Goal: Task Accomplishment & Management: Manage account settings

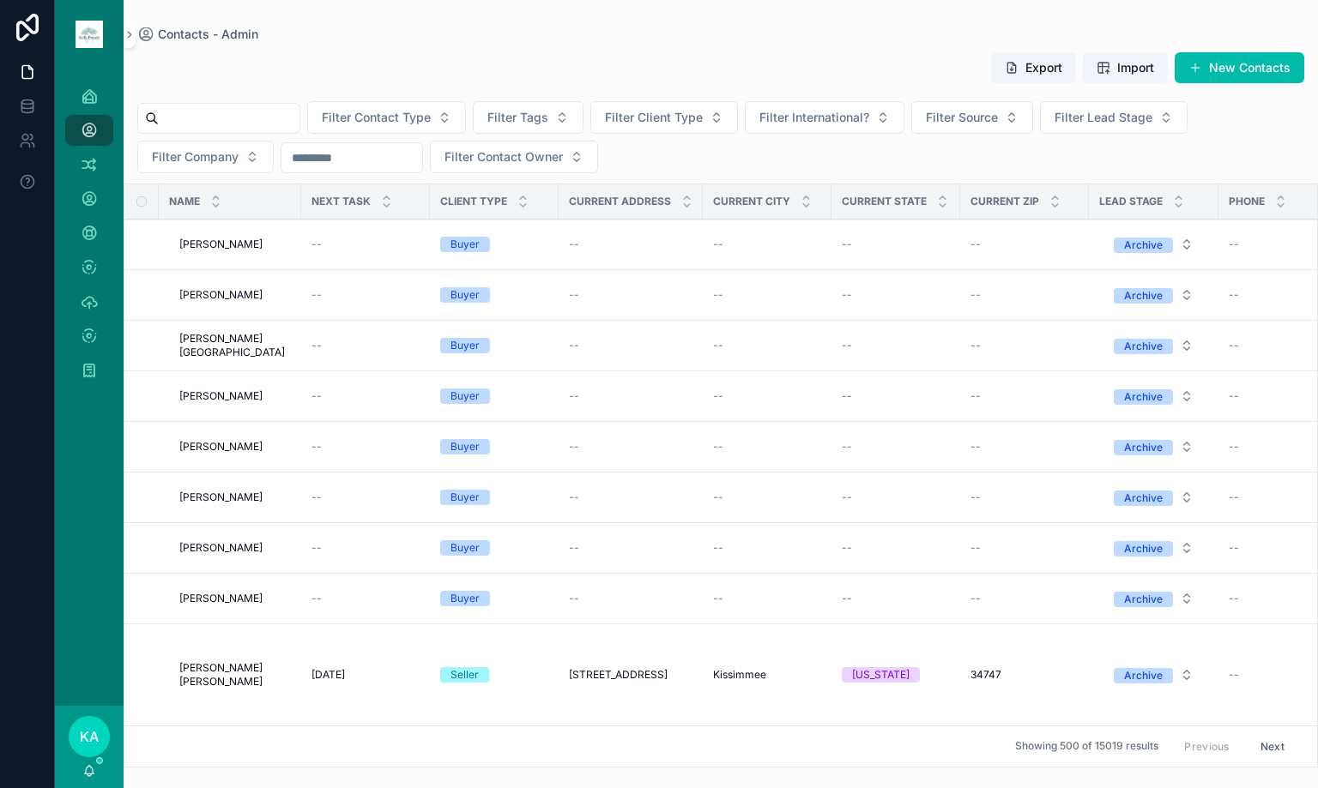
click at [722, 162] on div "Filter Contact Type Filter Tags Filter Client Type Filter International? Filter…" at bounding box center [721, 137] width 1194 height 72
click at [548, 122] on span "Filter Tags" at bounding box center [517, 117] width 61 height 17
type input "******"
click at [571, 215] on span "SELLER OPPORTUNITIES" at bounding box center [530, 214] width 143 height 17
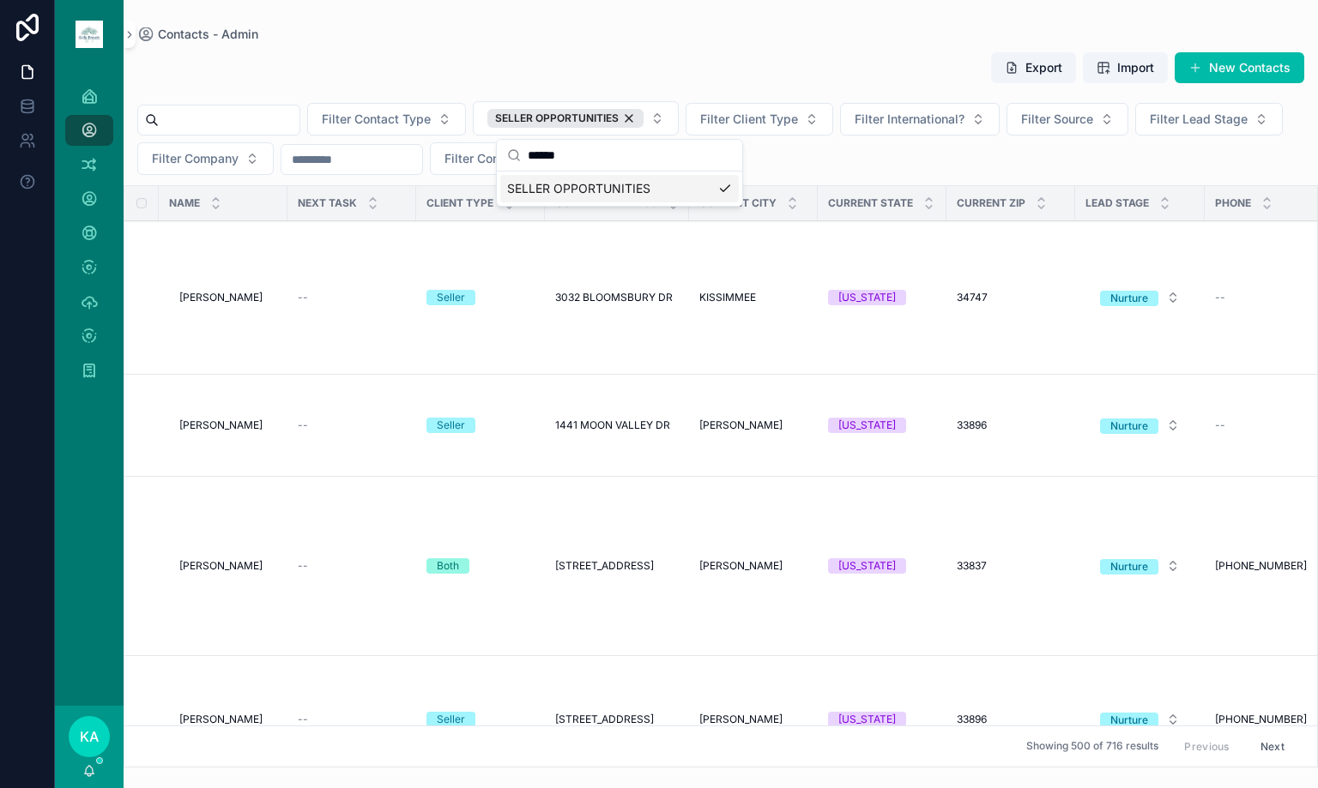
click at [806, 45] on div "Export Import New Contacts Filter Contact Type SELLER OPPORTUNITIES Filter Clie…" at bounding box center [721, 404] width 1194 height 727
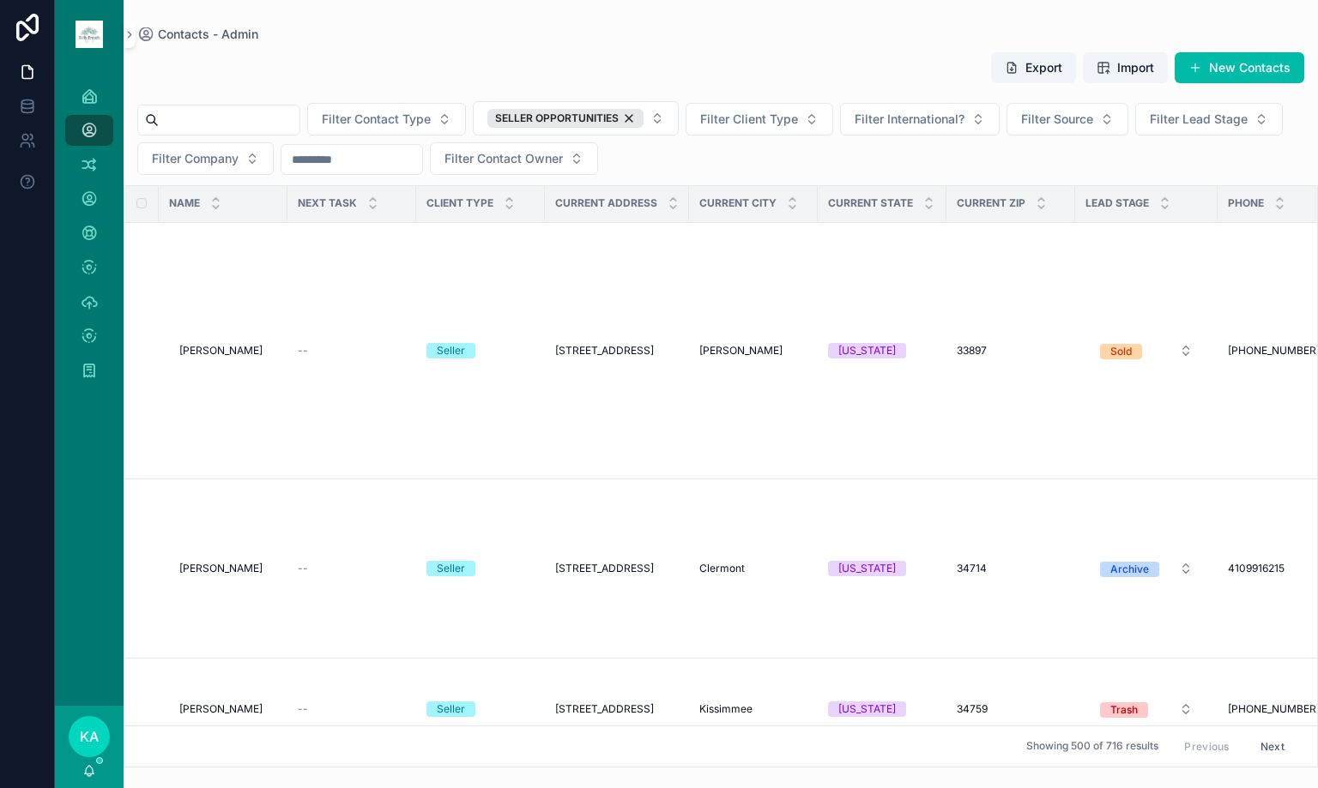
scroll to position [1459, 0]
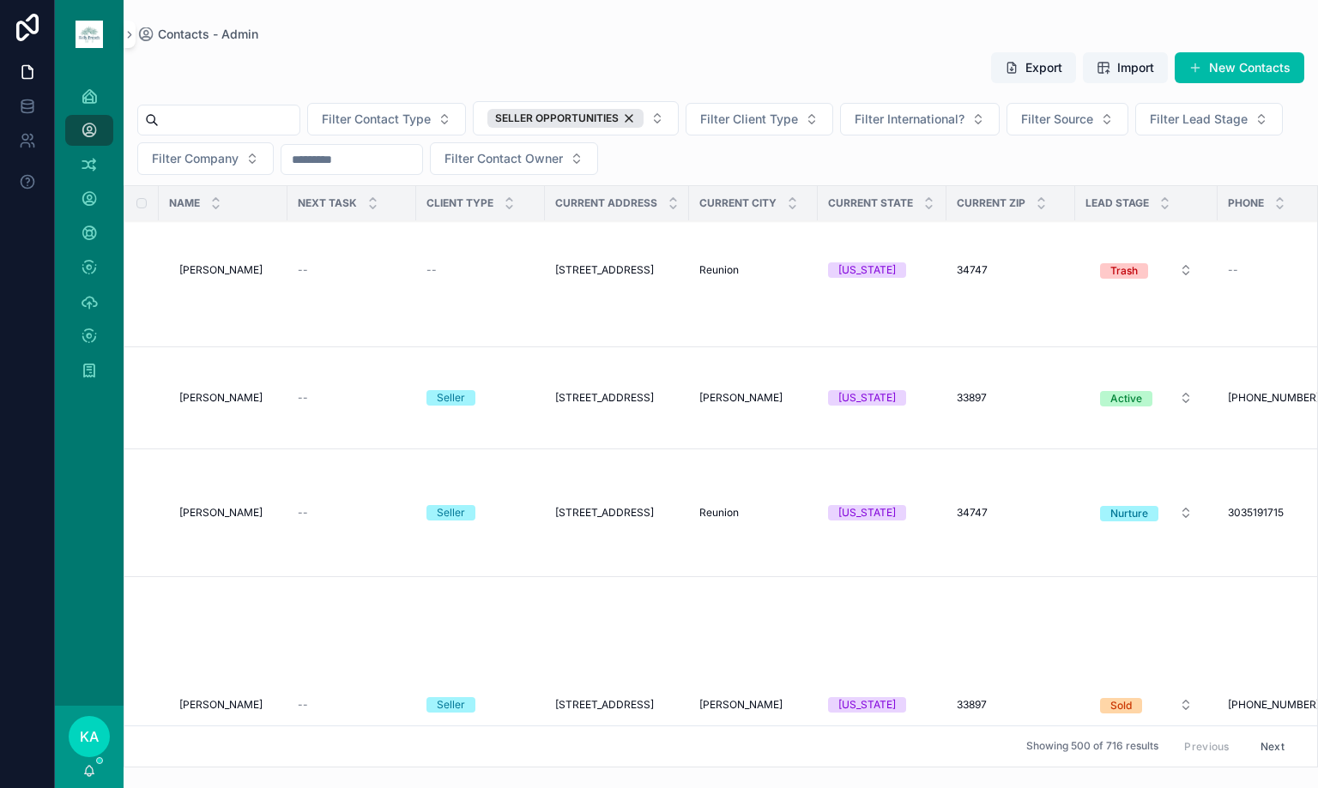
click at [1135, 136] on button "Filter Lead Stage" at bounding box center [1209, 119] width 148 height 33
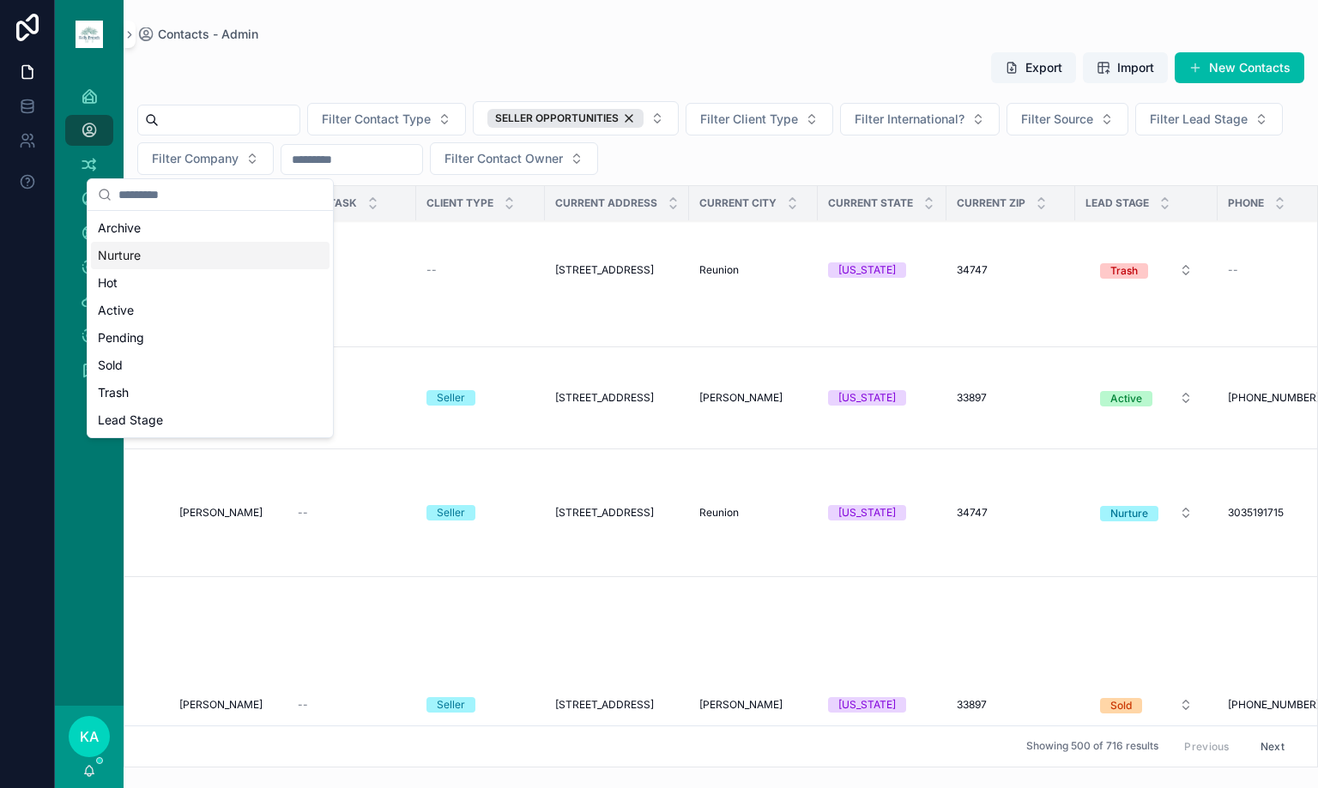
click at [166, 254] on div "Nurture" at bounding box center [210, 255] width 239 height 27
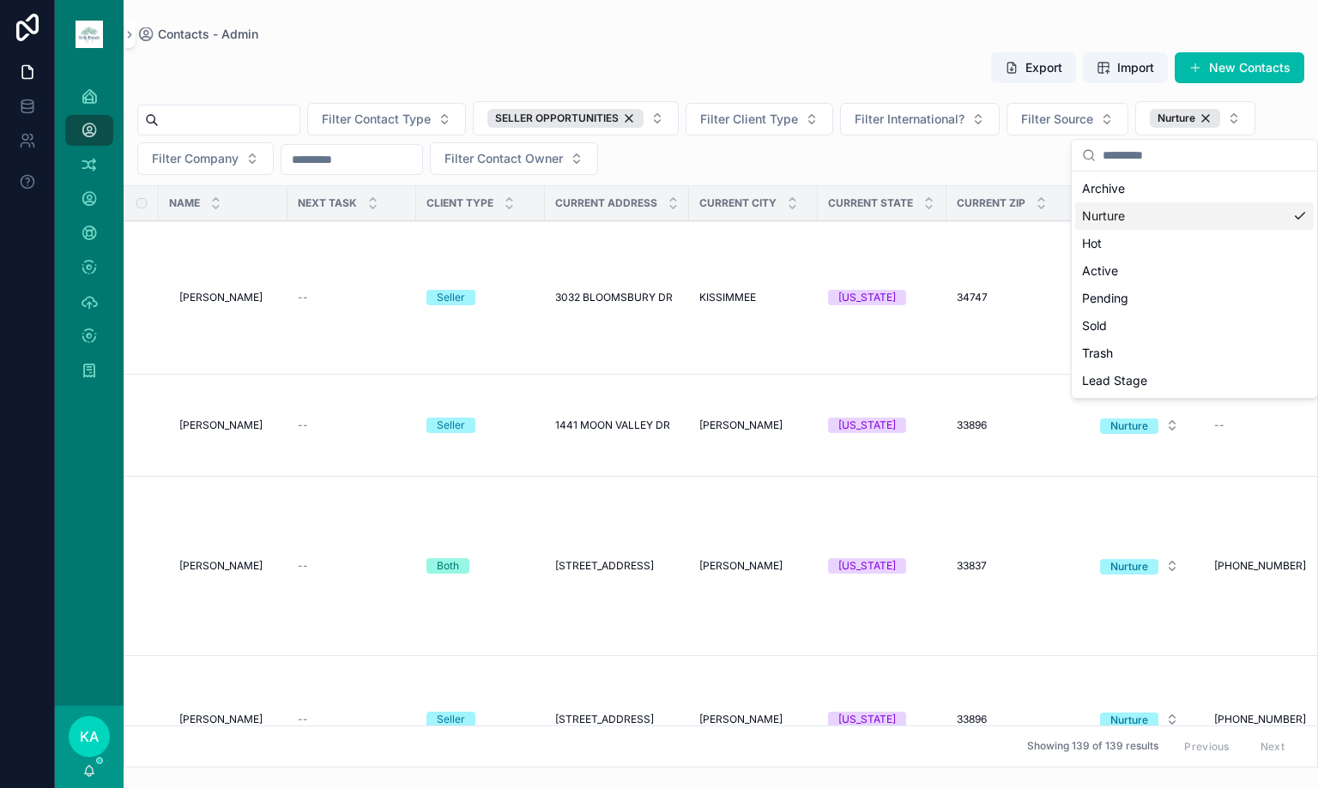
click at [915, 42] on div "Export Import New Contacts Filter Contact Type SELLER OPPORTUNITIES Filter Clie…" at bounding box center [721, 404] width 1194 height 727
click at [1220, 118] on div "Nurture" at bounding box center [1185, 118] width 70 height 19
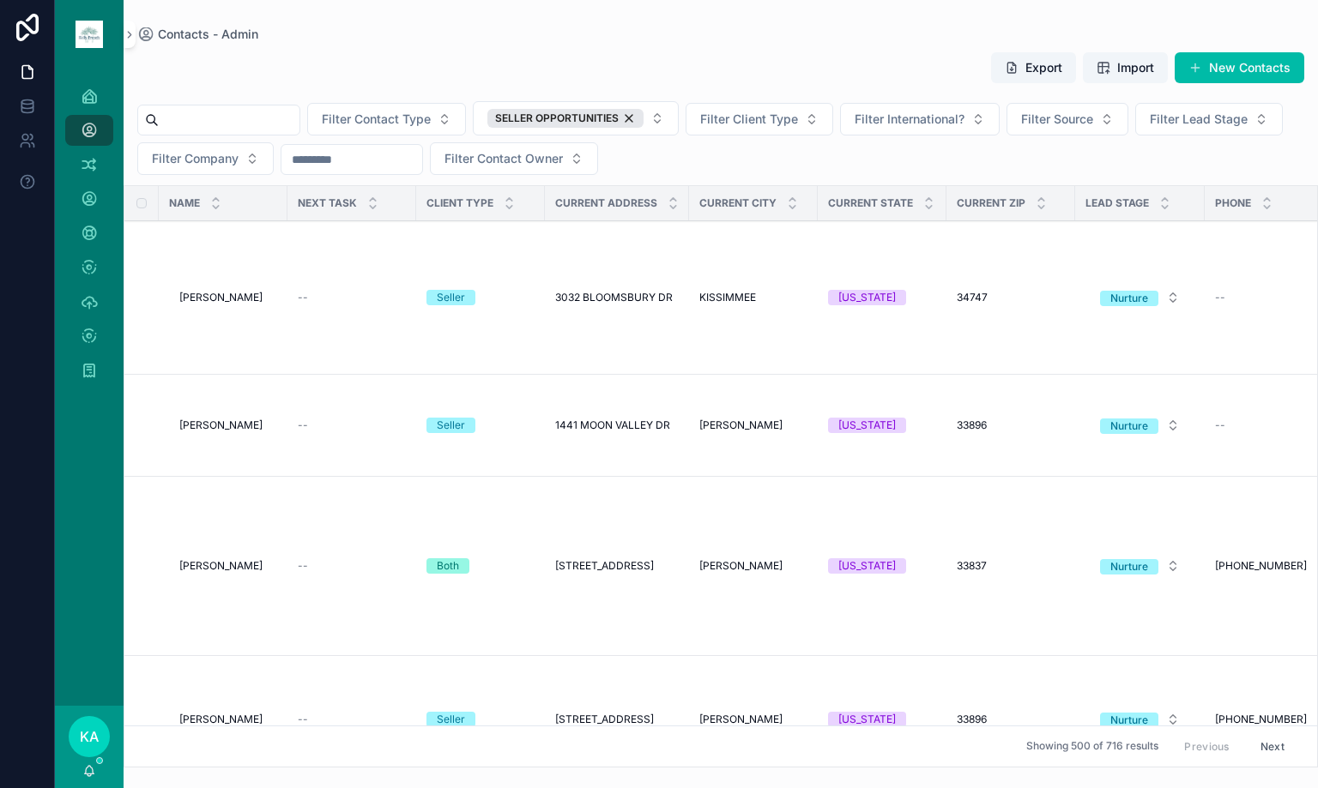
click at [1135, 136] on button "Filter Lead Stage" at bounding box center [1209, 119] width 148 height 33
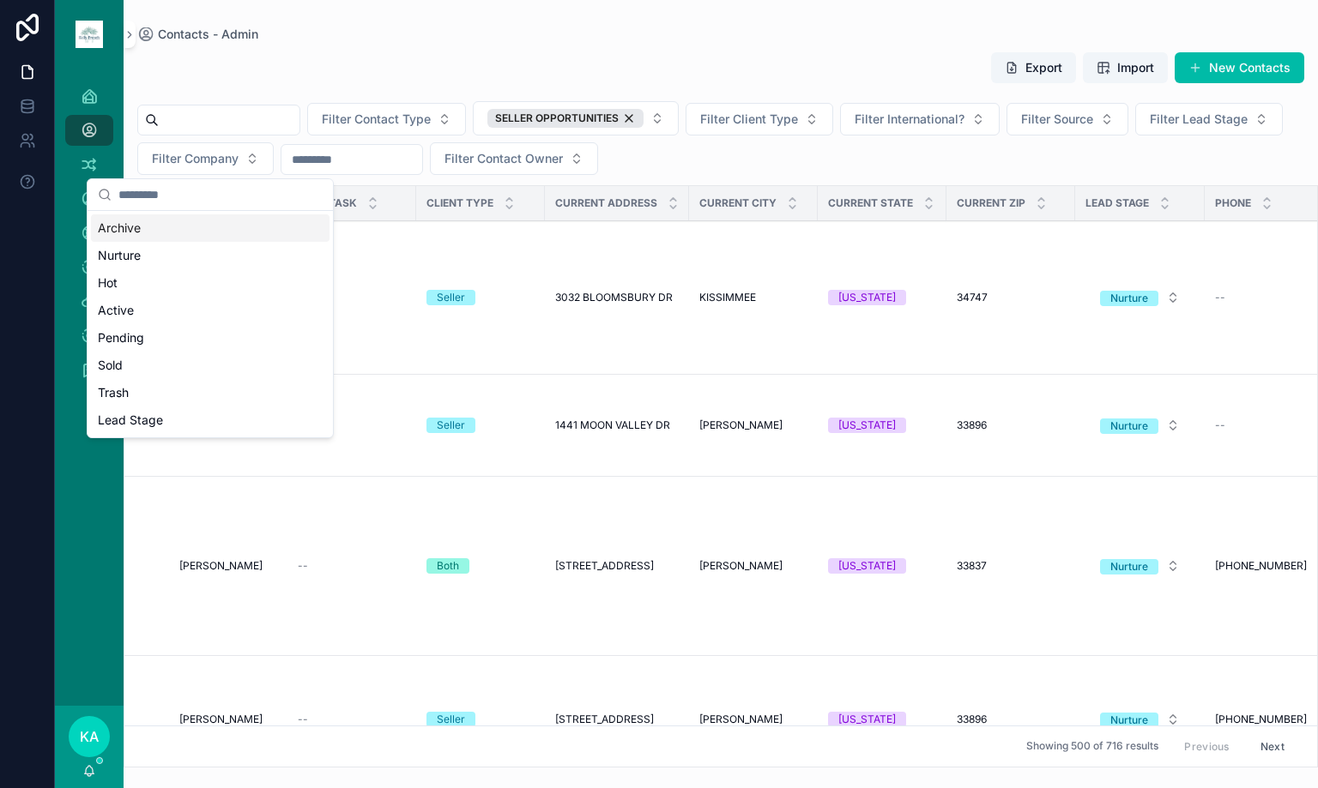
click at [161, 228] on div "Archive" at bounding box center [210, 227] width 239 height 27
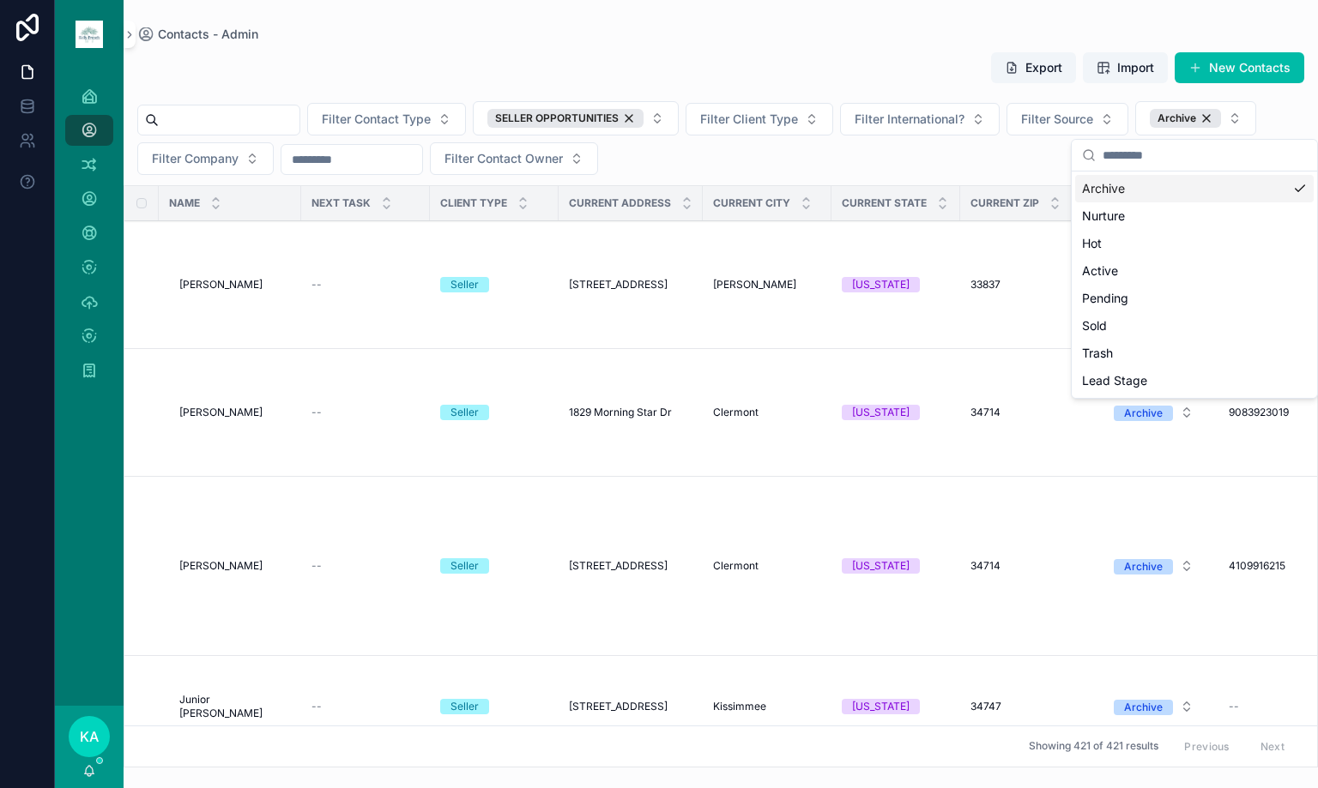
click at [577, 381] on td "1829 Morning Star Dr 1829 Morning Star Dr" at bounding box center [631, 413] width 144 height 128
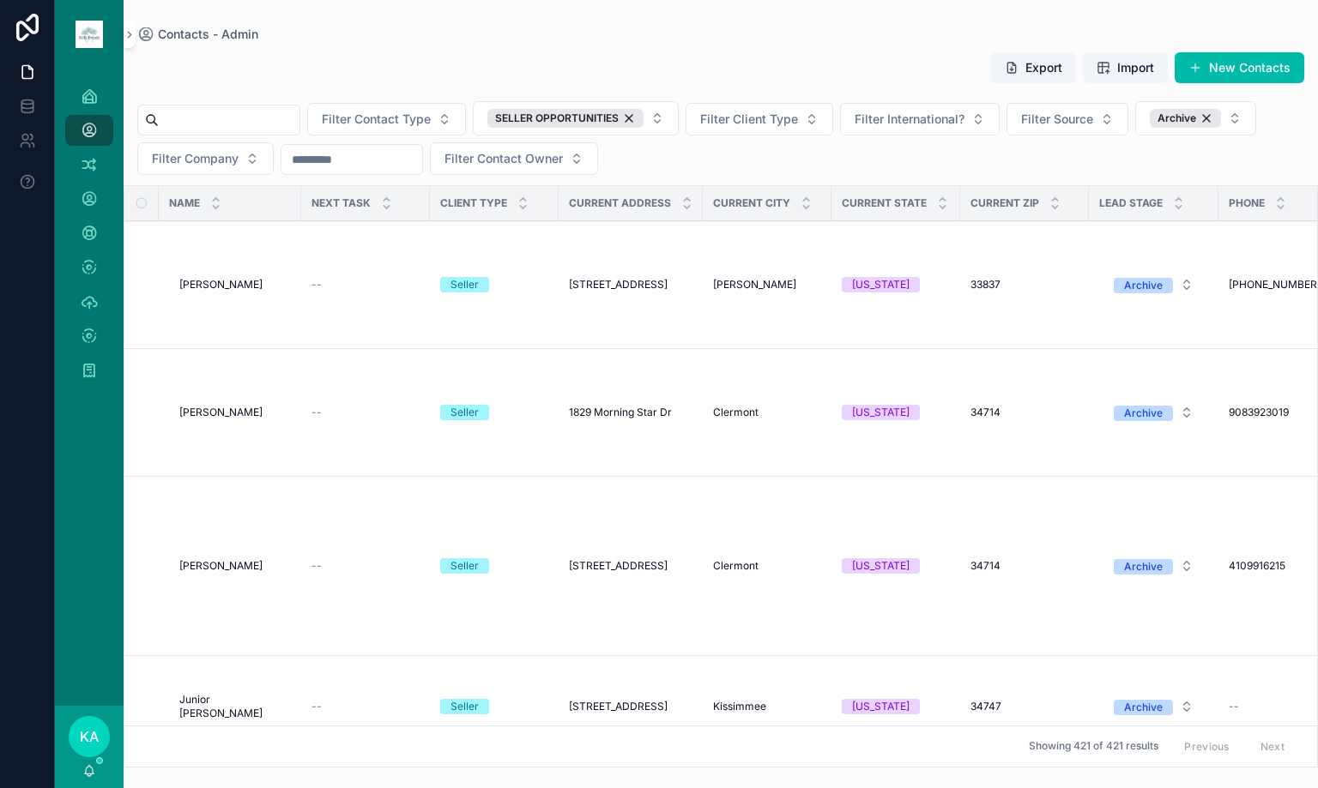
click at [222, 286] on span "[PERSON_NAME]" at bounding box center [220, 285] width 83 height 14
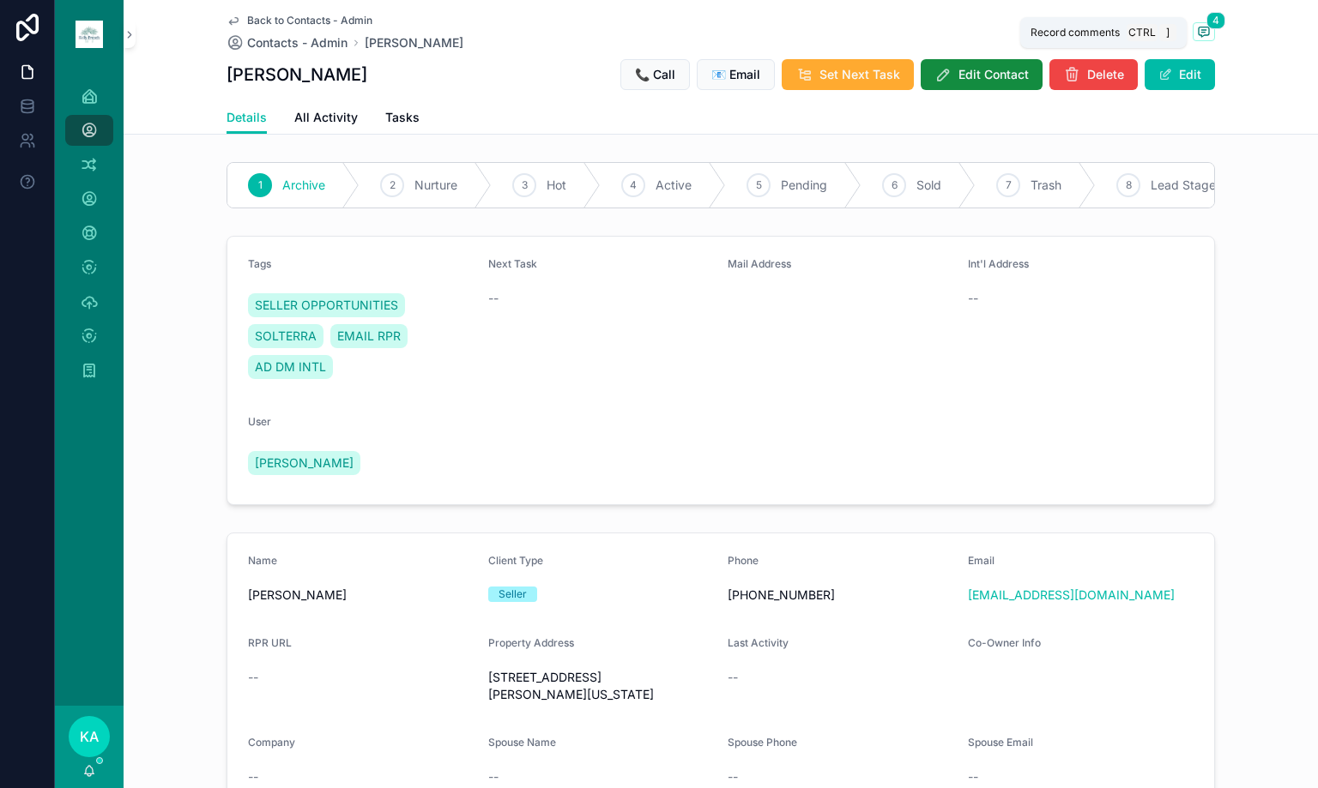
click at [1199, 33] on icon "scrollable content" at bounding box center [1204, 32] width 14 height 14
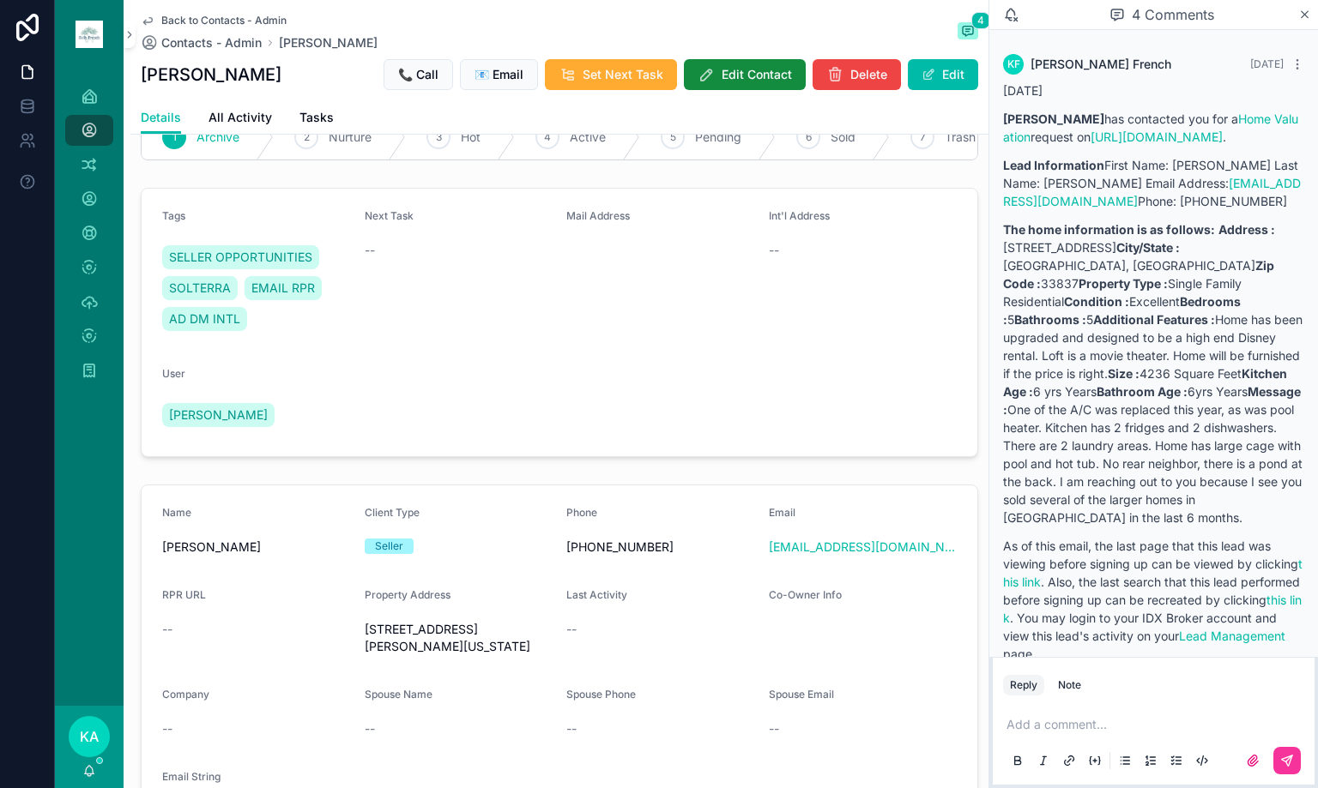
scroll to position [86, 0]
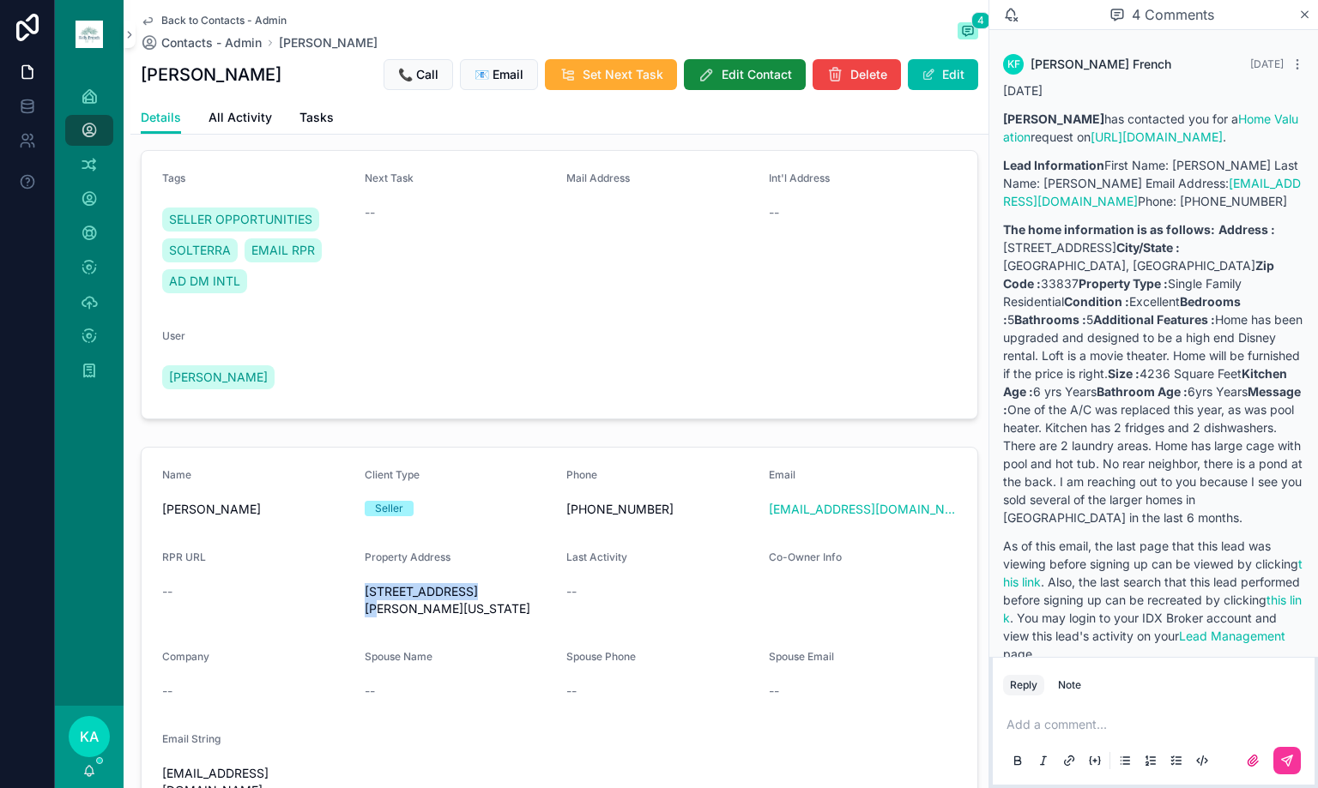
drag, startPoint x: 486, startPoint y: 604, endPoint x: 355, endPoint y: 610, distance: 130.5
click at [355, 610] on form "Name [PERSON_NAME] Client Type Seller Phone ‪[PHONE_NUMBER]‬ Email [EMAIL_ADDRE…" at bounding box center [560, 637] width 836 height 378
copy span "[STREET_ADDRESS]"
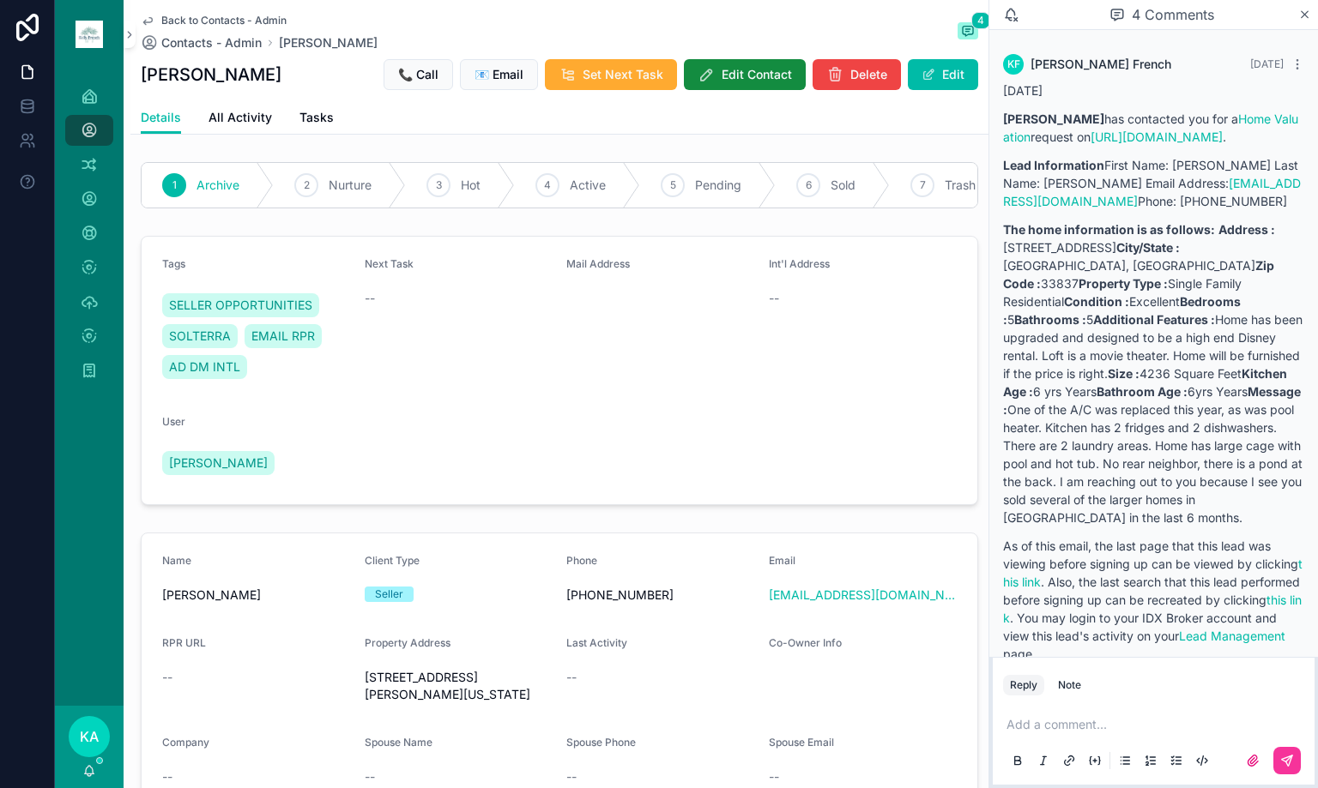
click at [916, 199] on div "7 Trash" at bounding box center [950, 185] width 120 height 45
click at [1052, 711] on div "Add a comment..." at bounding box center [1153, 742] width 301 height 72
click at [1049, 728] on p "scrollable content" at bounding box center [1156, 724] width 301 height 17
click at [1060, 691] on div "Note" at bounding box center [1069, 686] width 23 height 14
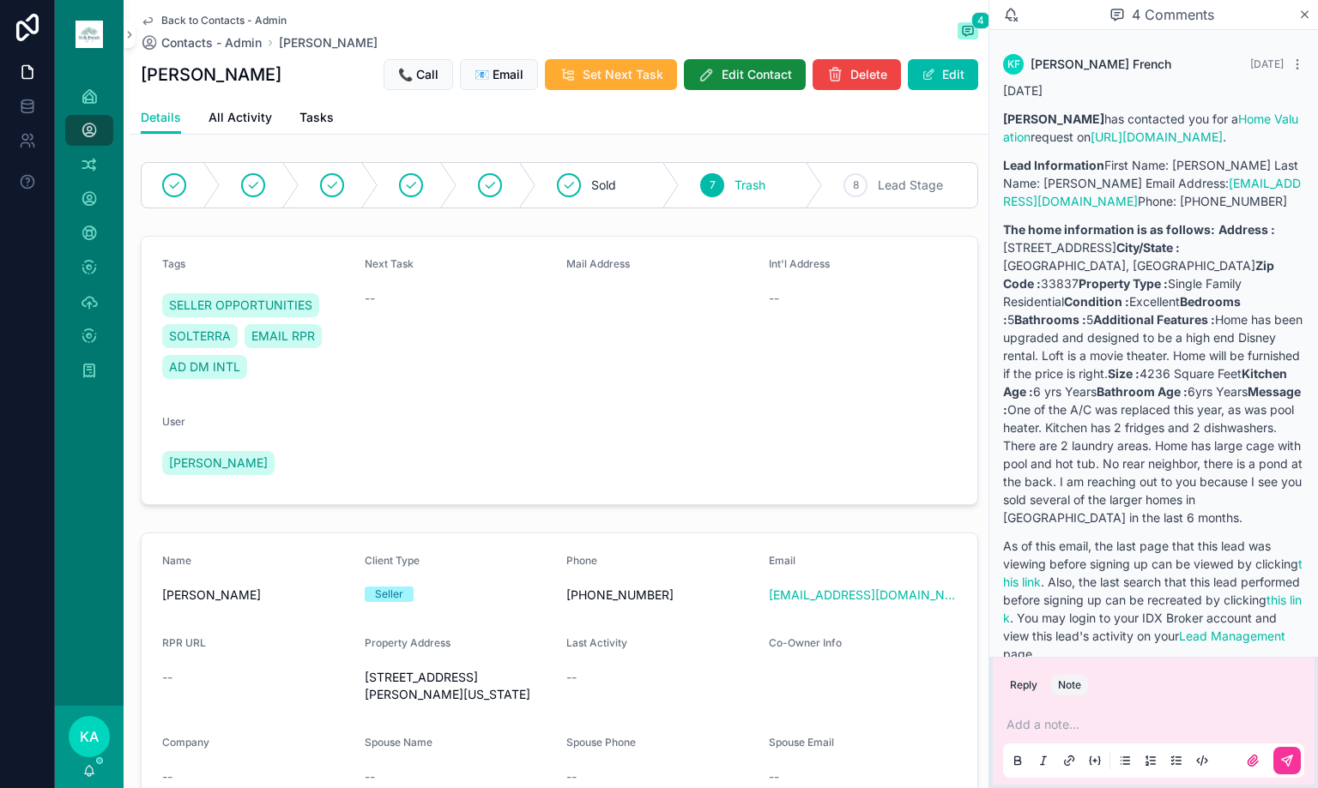
click at [1079, 739] on div "Add a note..." at bounding box center [1153, 742] width 301 height 72
click at [1081, 733] on div "Add a note..." at bounding box center [1153, 742] width 301 height 72
click at [1082, 724] on p "scrollable content" at bounding box center [1156, 724] width 301 height 17
click at [1283, 759] on icon "scrollable content" at bounding box center [1287, 761] width 10 height 10
click at [1306, 12] on icon "scrollable content" at bounding box center [1304, 15] width 13 height 14
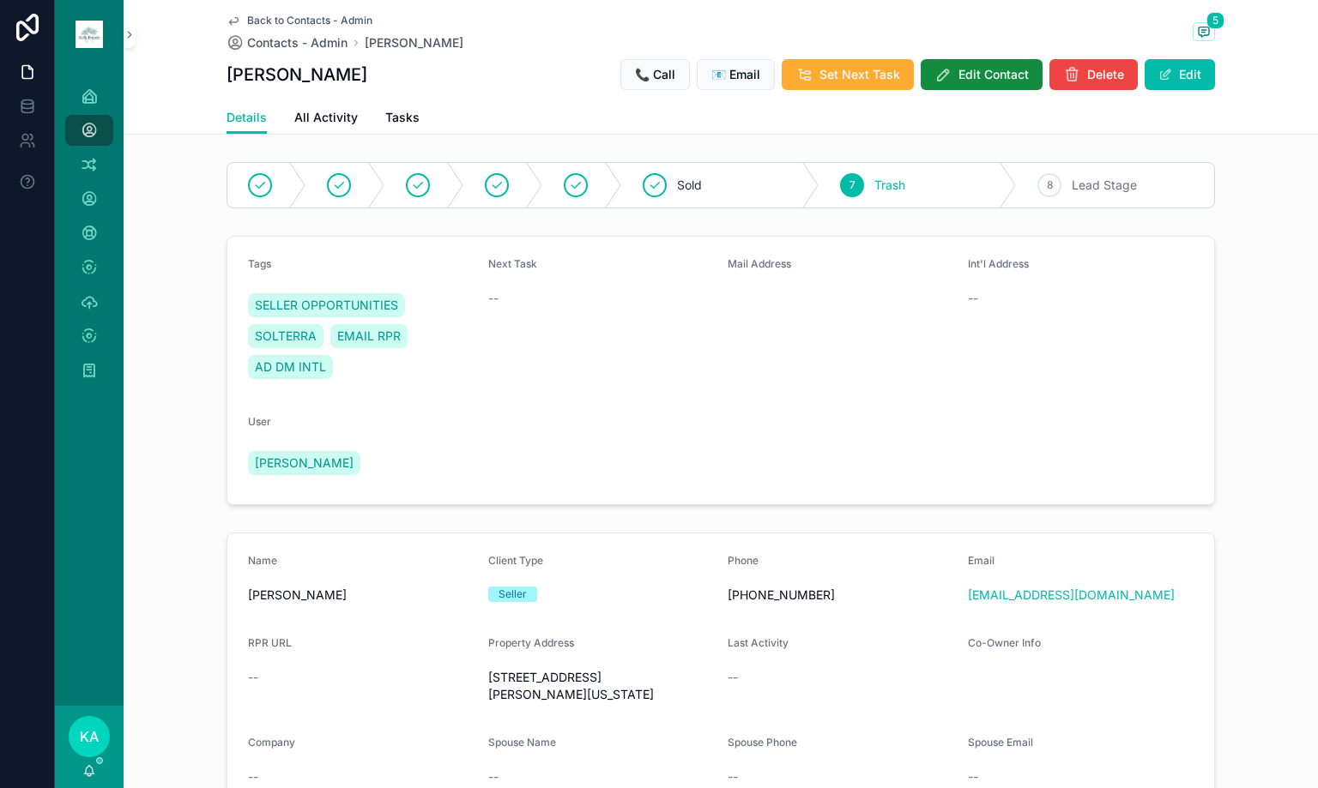
click at [307, 48] on span "Contacts - Admin" at bounding box center [297, 42] width 100 height 17
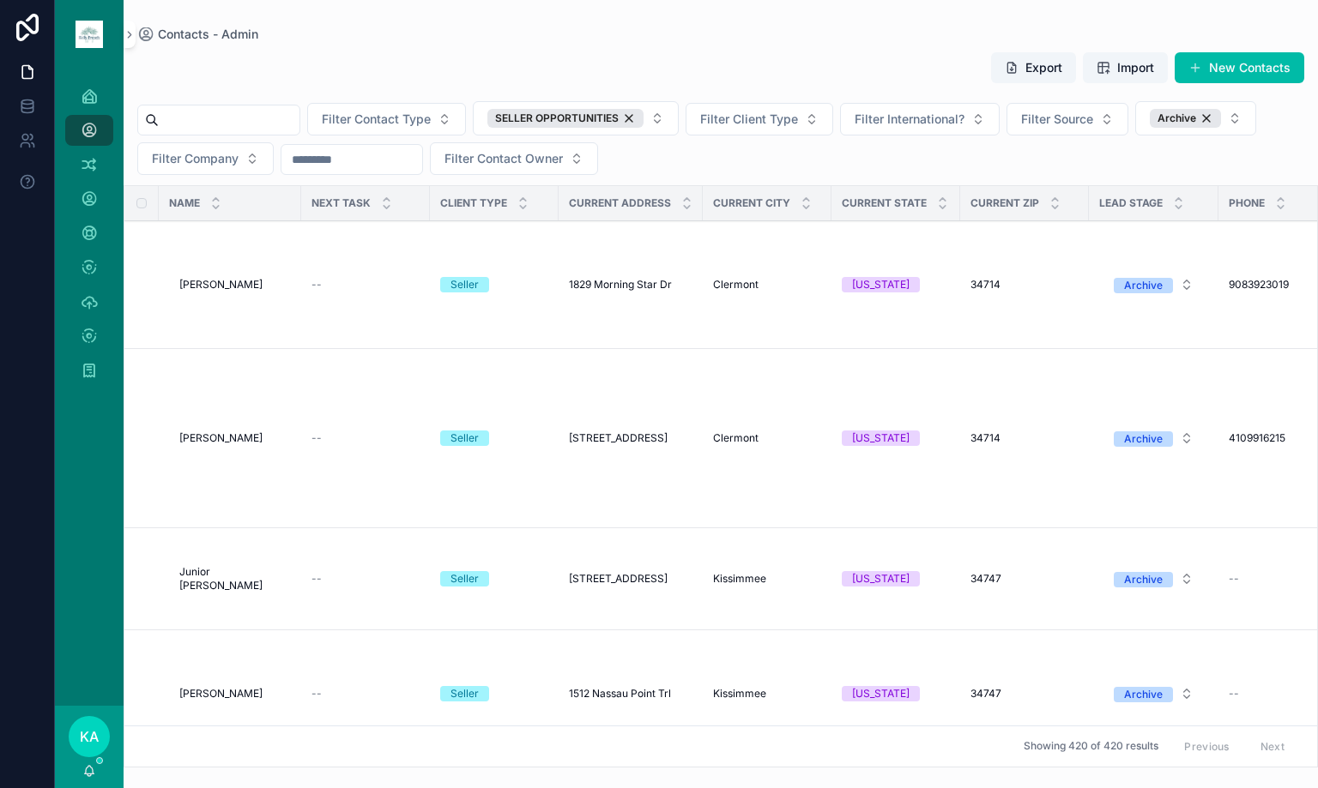
click at [204, 284] on span "[PERSON_NAME]" at bounding box center [220, 285] width 83 height 14
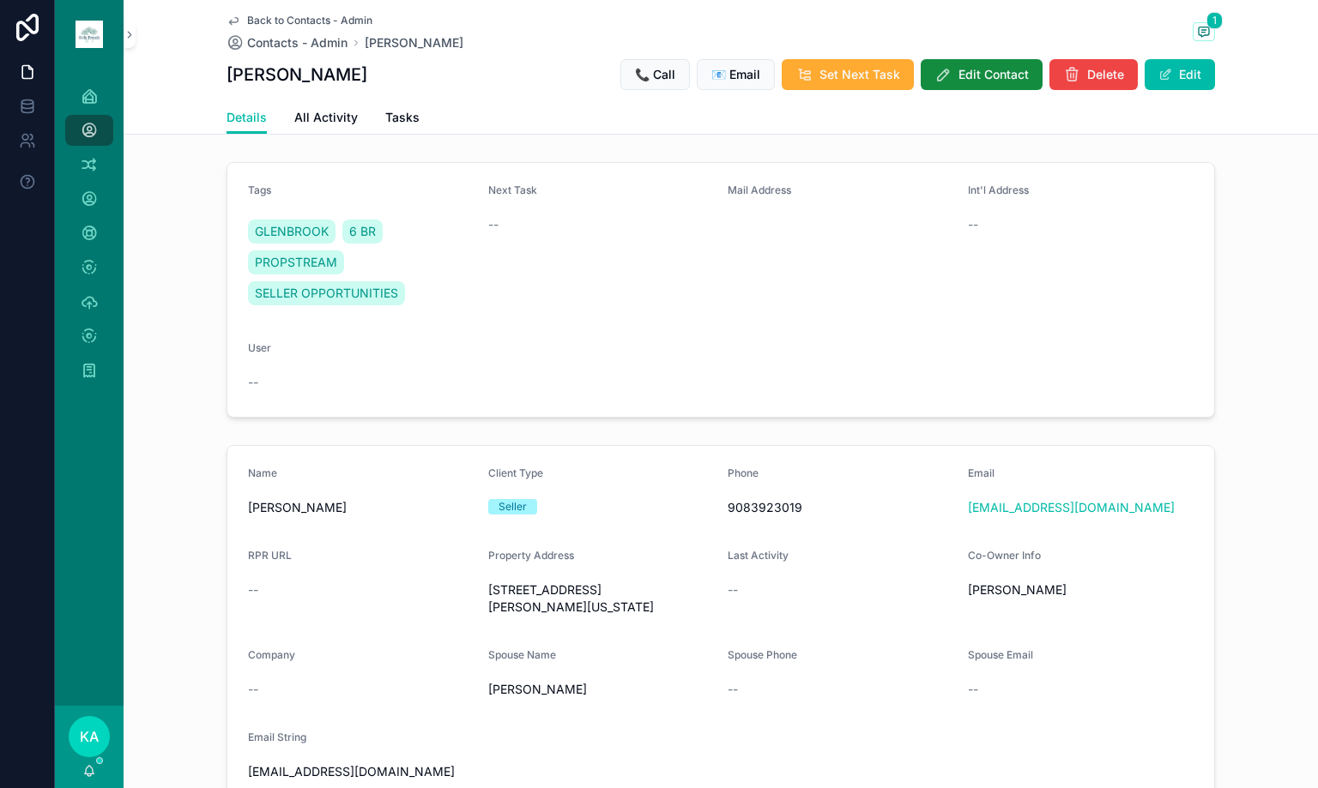
click at [1209, 28] on span "1" at bounding box center [1214, 20] width 16 height 17
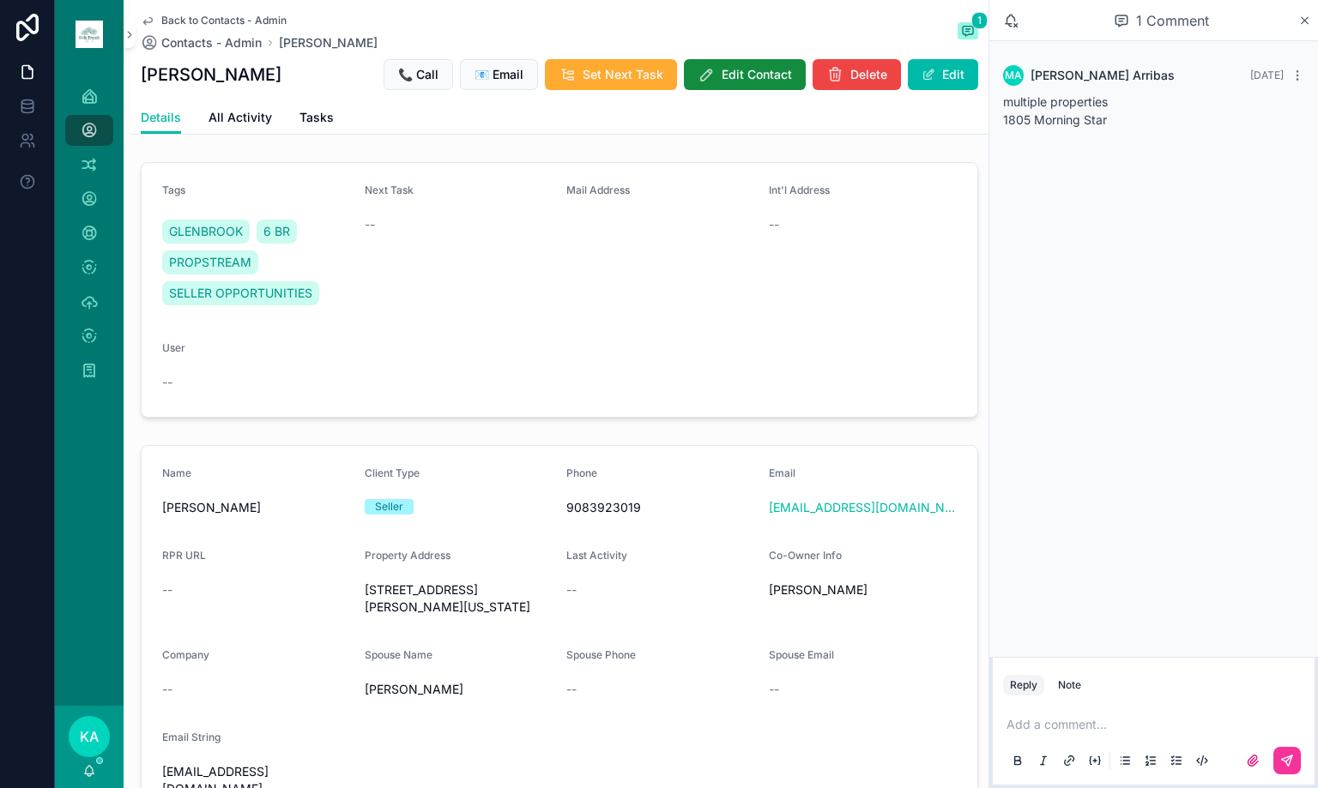
click at [1072, 692] on div "Note" at bounding box center [1069, 686] width 23 height 14
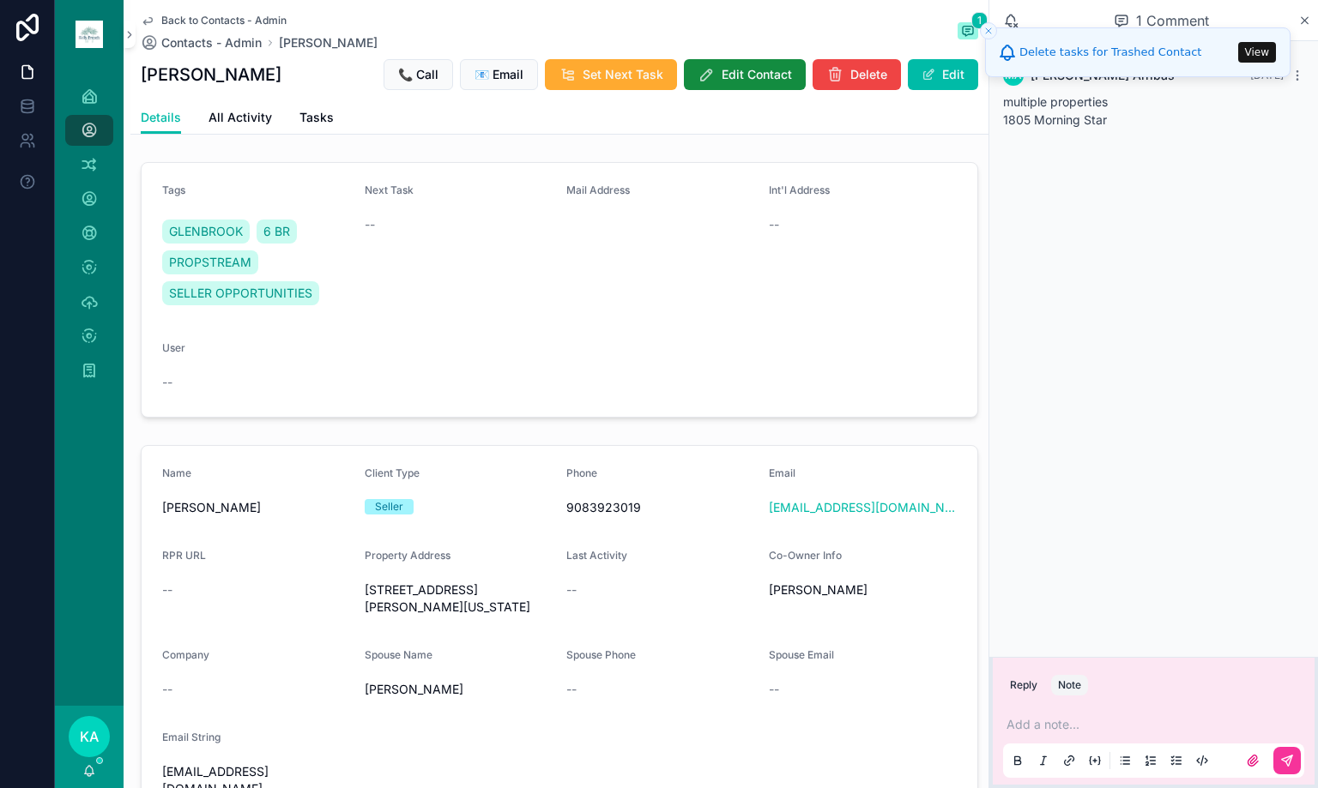
click at [943, 249] on div "Int'l Address --" at bounding box center [863, 249] width 189 height 130
click at [988, 37] on button "Close toast" at bounding box center [988, 30] width 17 height 17
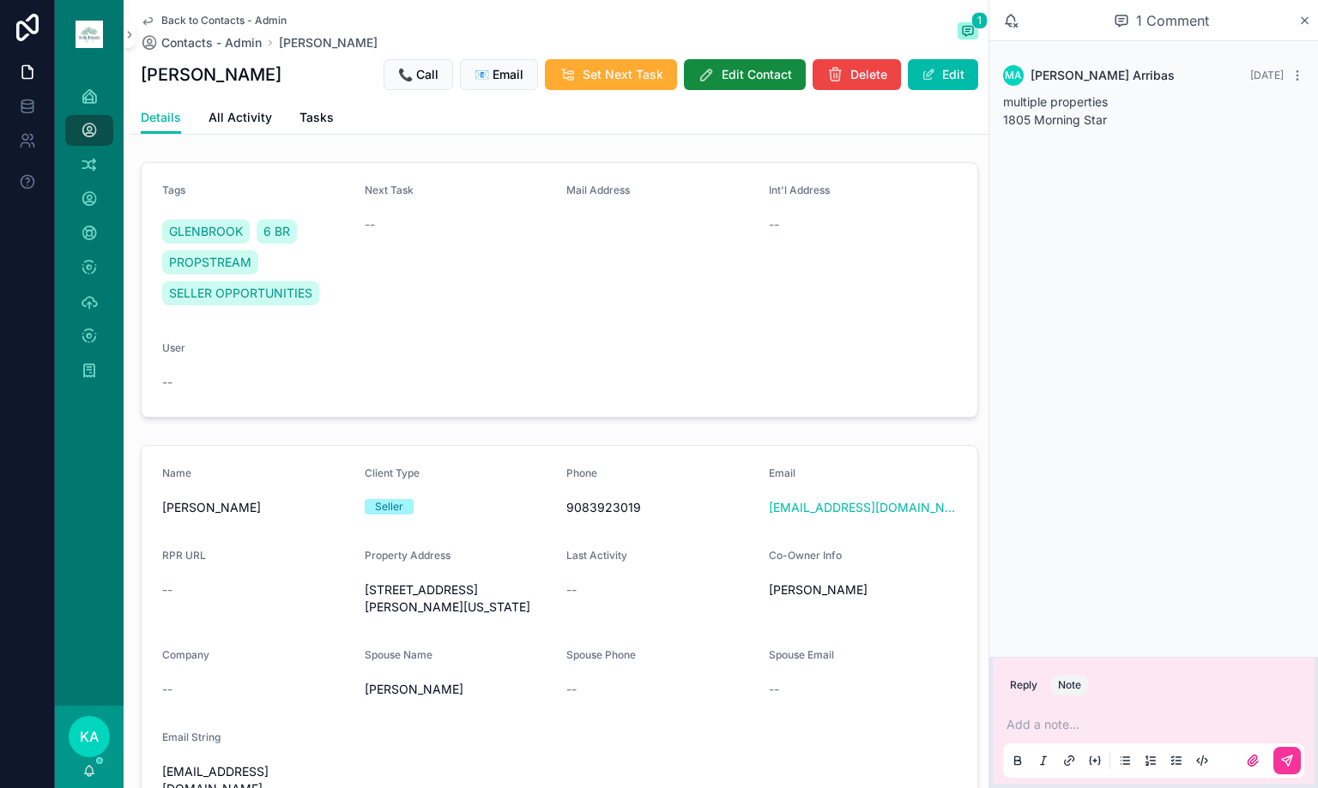
click at [921, 76] on span "scrollable content" at bounding box center [928, 75] width 14 height 14
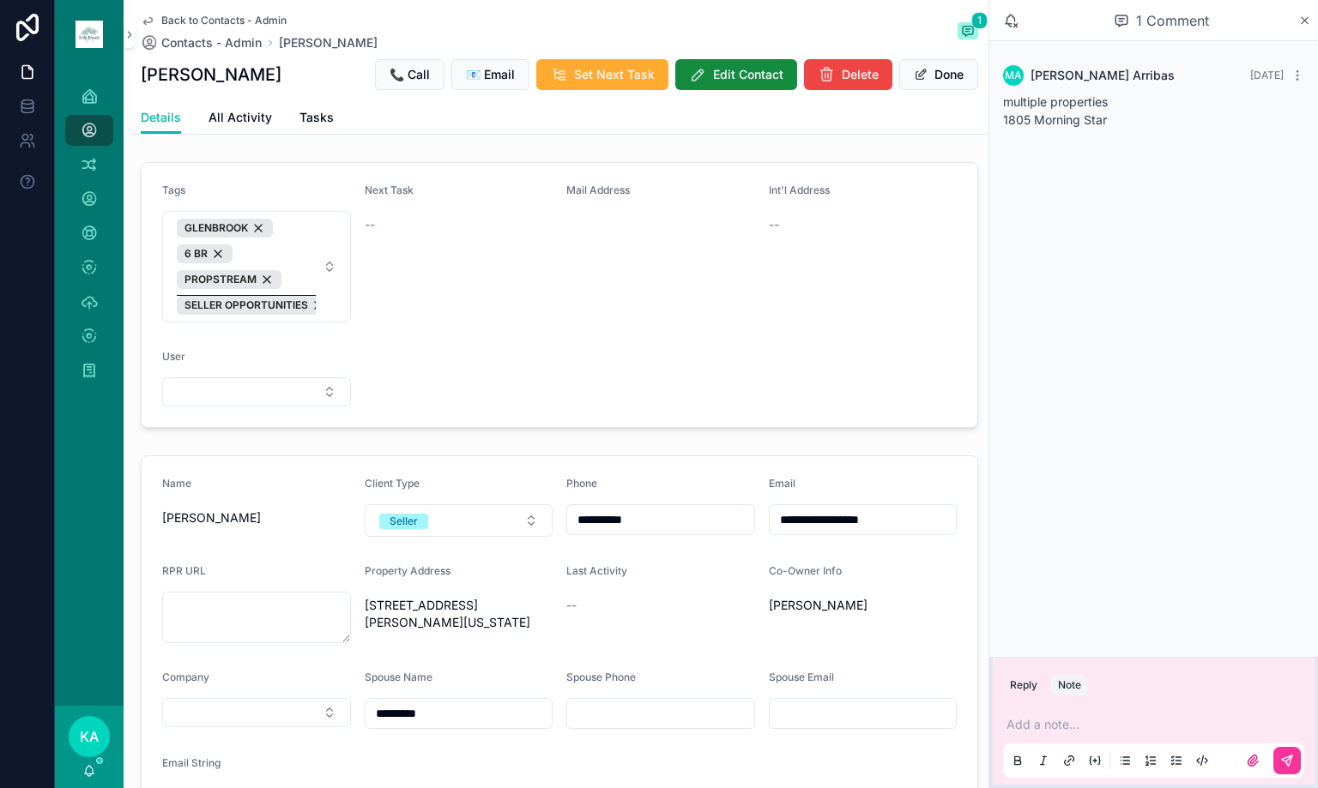
click at [303, 302] on span "SELLER OPPORTUNITIES" at bounding box center [246, 306] width 124 height 14
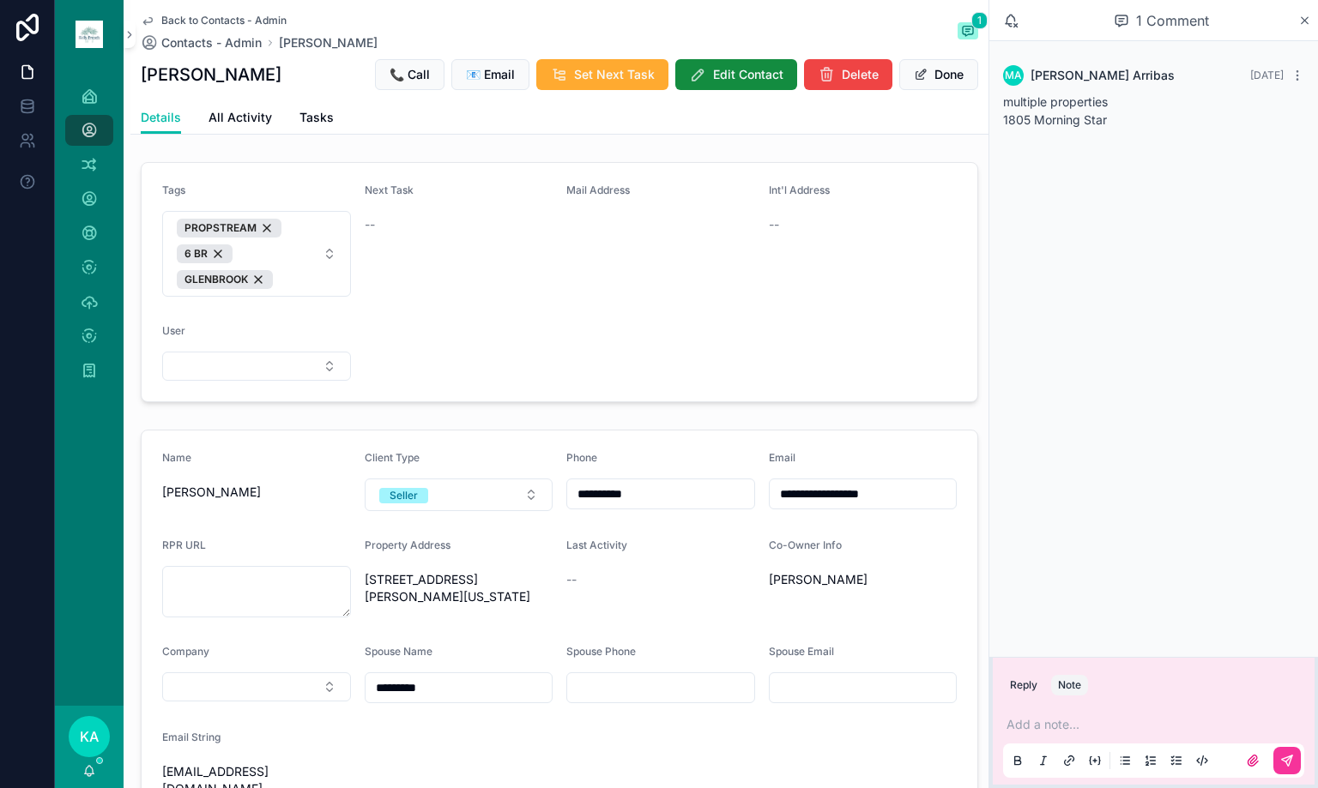
click at [930, 86] on button "Done" at bounding box center [938, 74] width 79 height 31
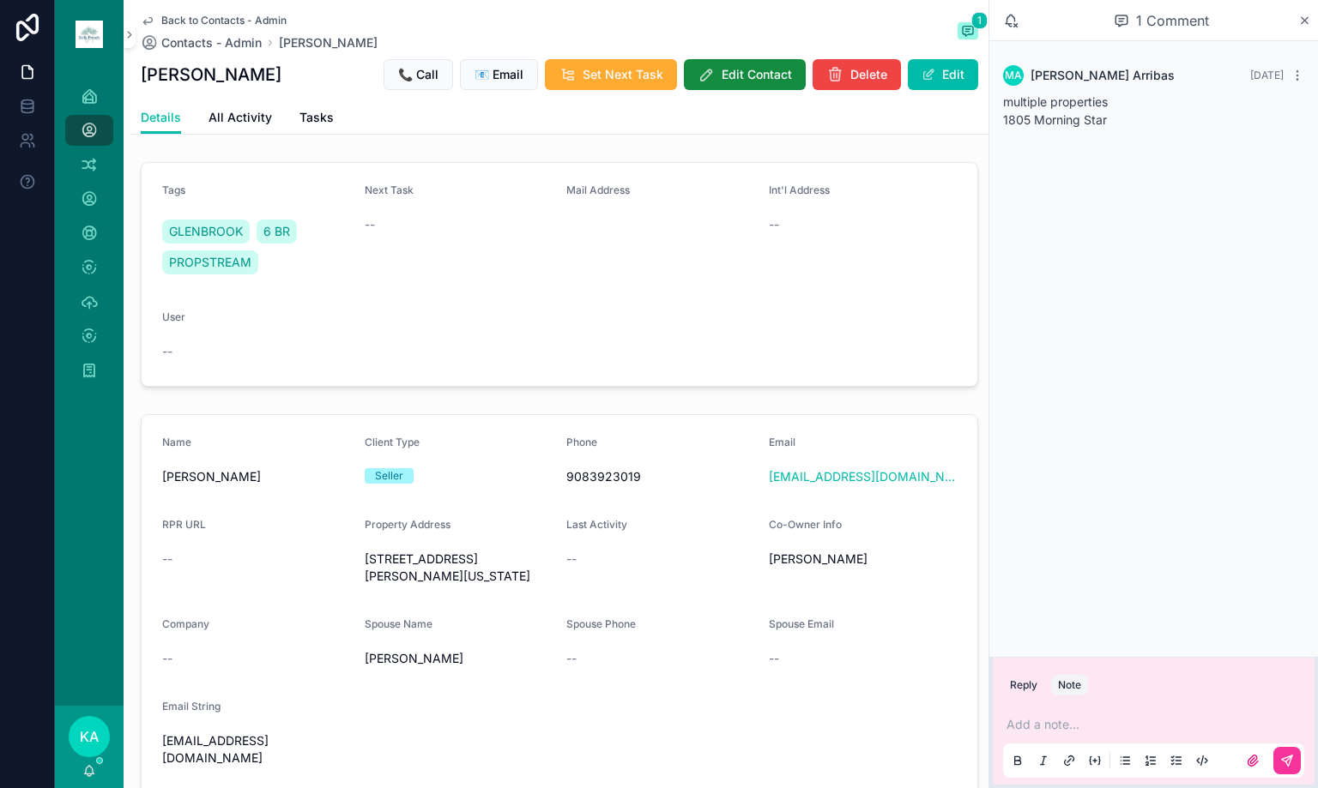
click at [1312, 26] on div "1 Comment" at bounding box center [1153, 20] width 329 height 41
click at [1304, 24] on icon "scrollable content" at bounding box center [1304, 21] width 13 height 14
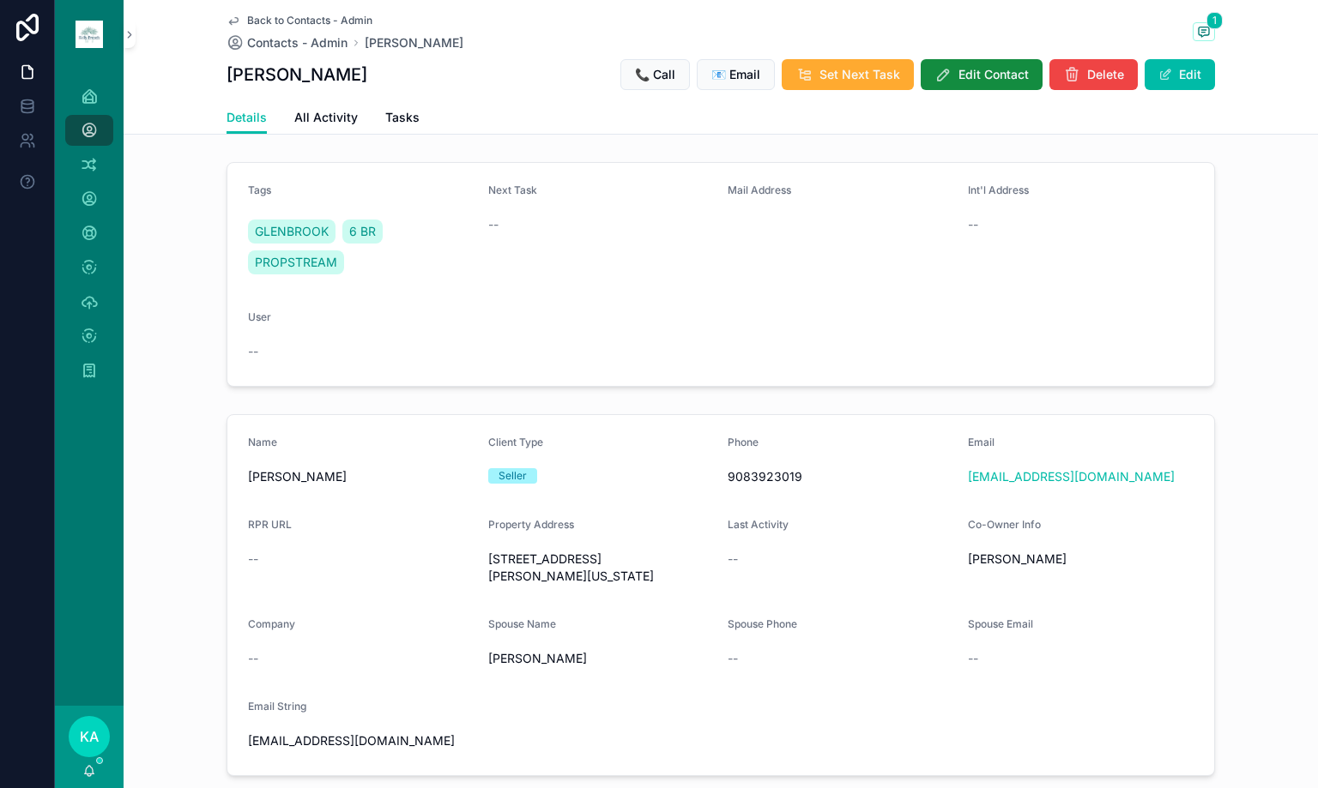
click at [272, 43] on span "Contacts - Admin" at bounding box center [297, 42] width 100 height 17
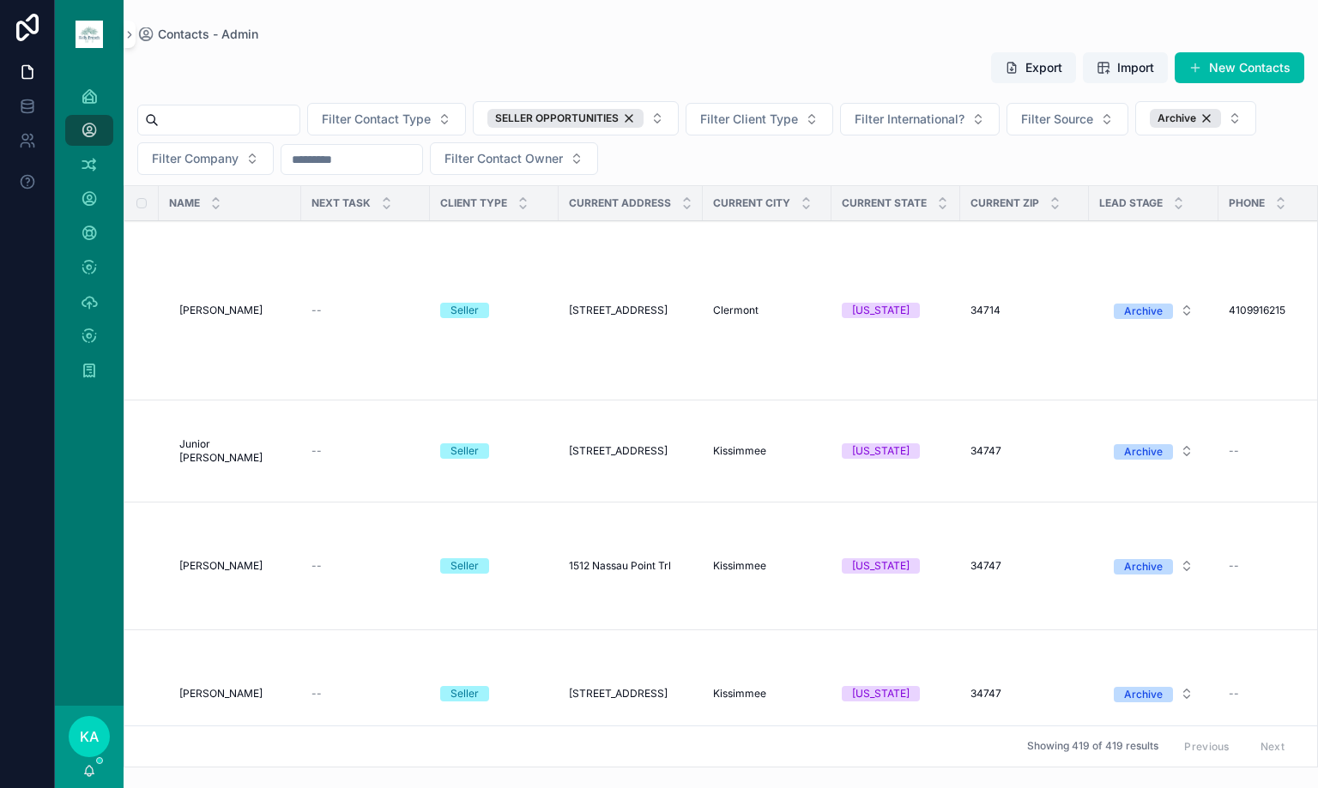
click at [202, 312] on span "[PERSON_NAME]" at bounding box center [220, 311] width 83 height 14
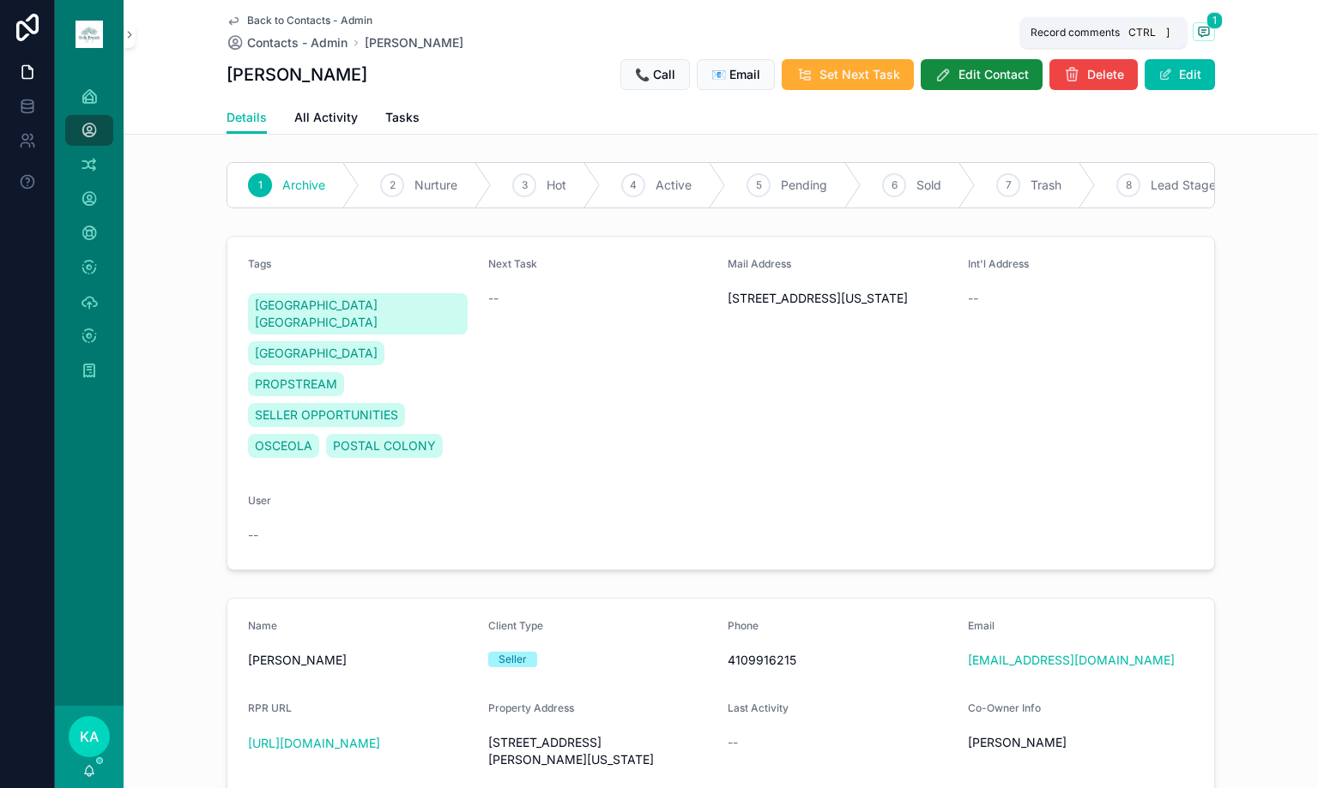
click at [1203, 35] on icon "scrollable content" at bounding box center [1204, 32] width 14 height 14
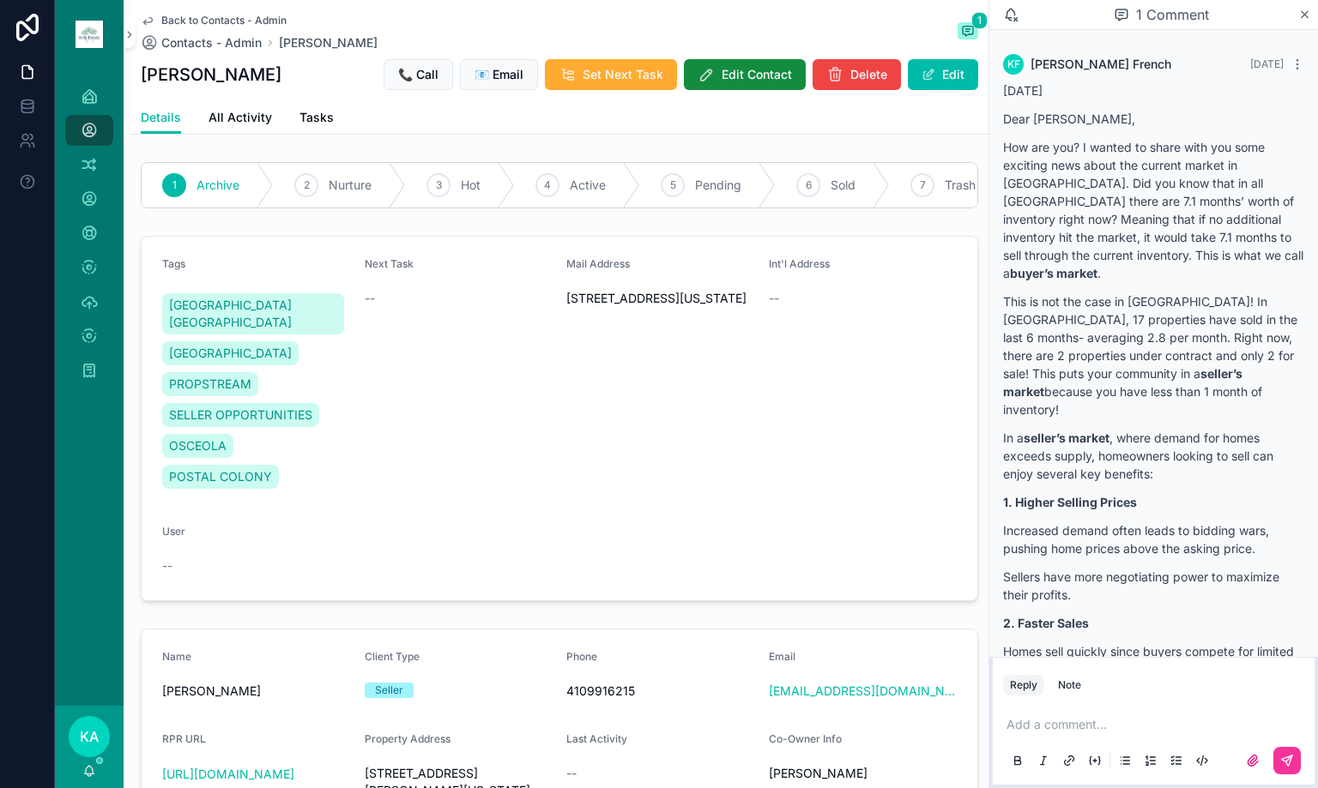
click at [942, 82] on button "Edit" at bounding box center [943, 74] width 70 height 31
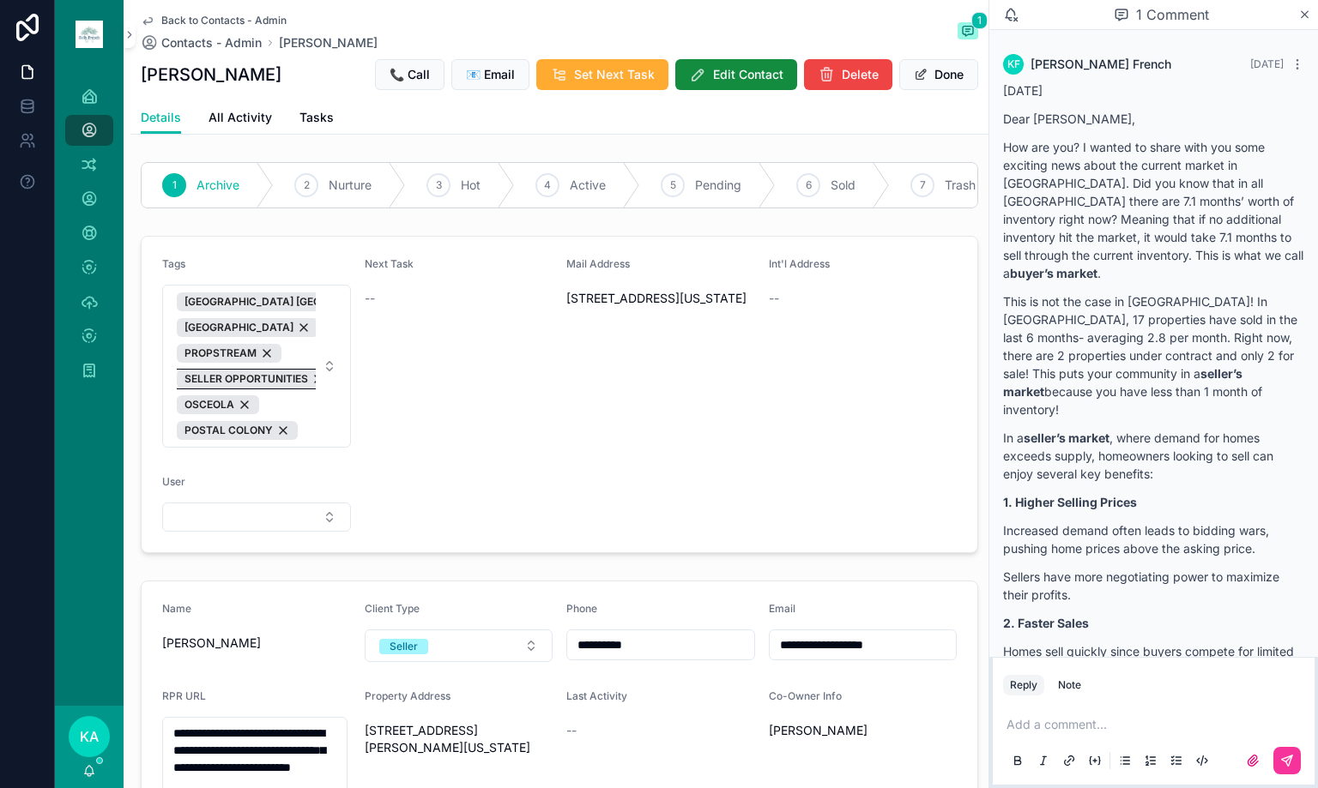
click at [297, 386] on span "SELLER OPPORTUNITIES" at bounding box center [246, 379] width 124 height 14
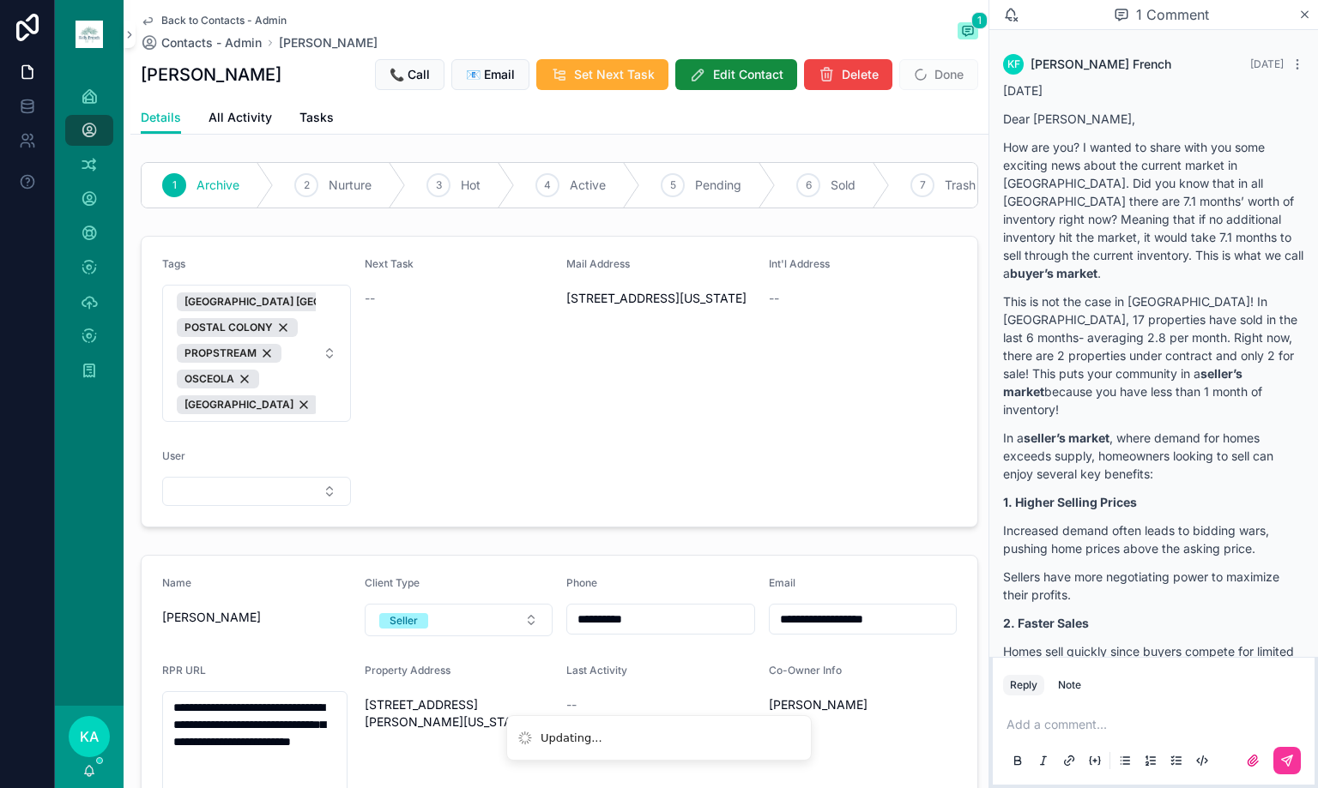
click at [944, 66] on span "Done" at bounding box center [938, 74] width 79 height 31
click at [941, 76] on span "Done" at bounding box center [938, 74] width 79 height 31
click at [941, 76] on button "Done" at bounding box center [938, 74] width 79 height 31
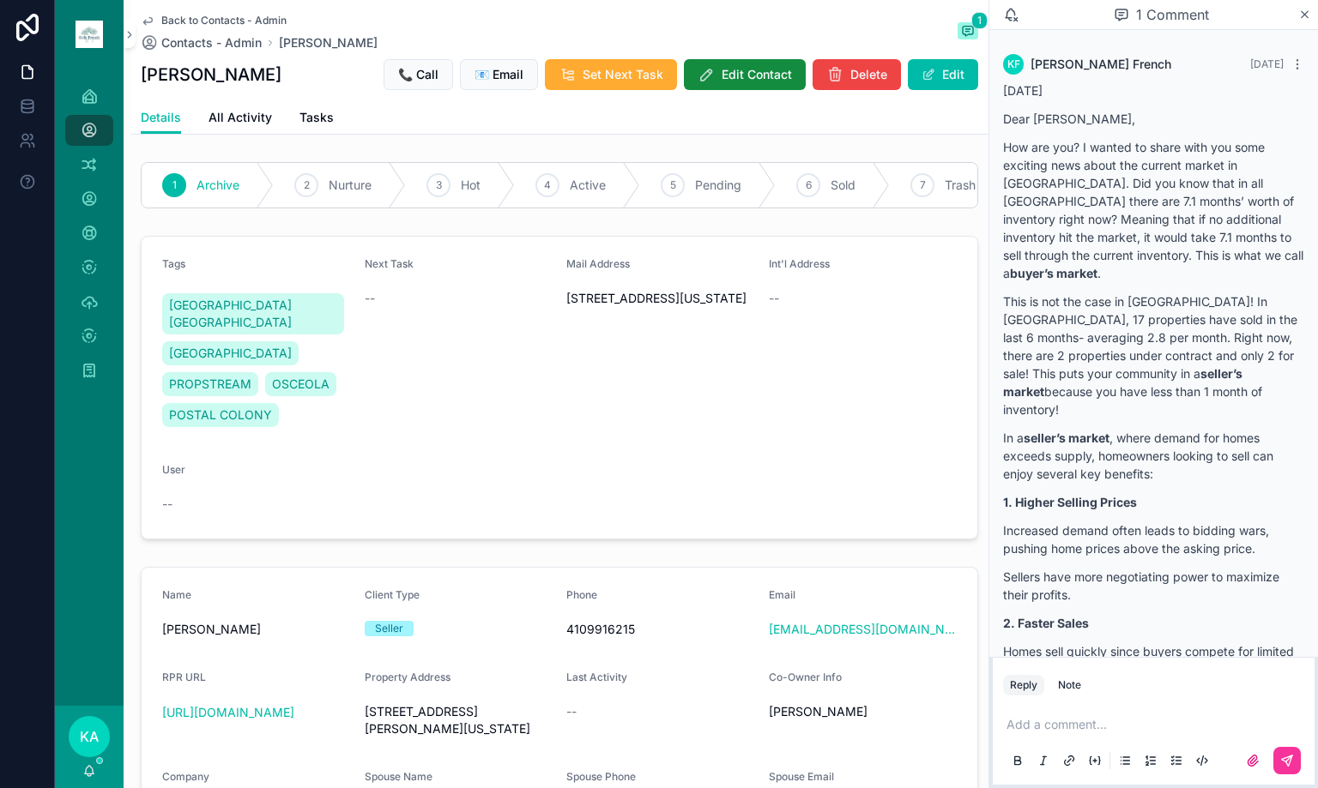
click at [218, 44] on span "Contacts - Admin" at bounding box center [211, 42] width 100 height 17
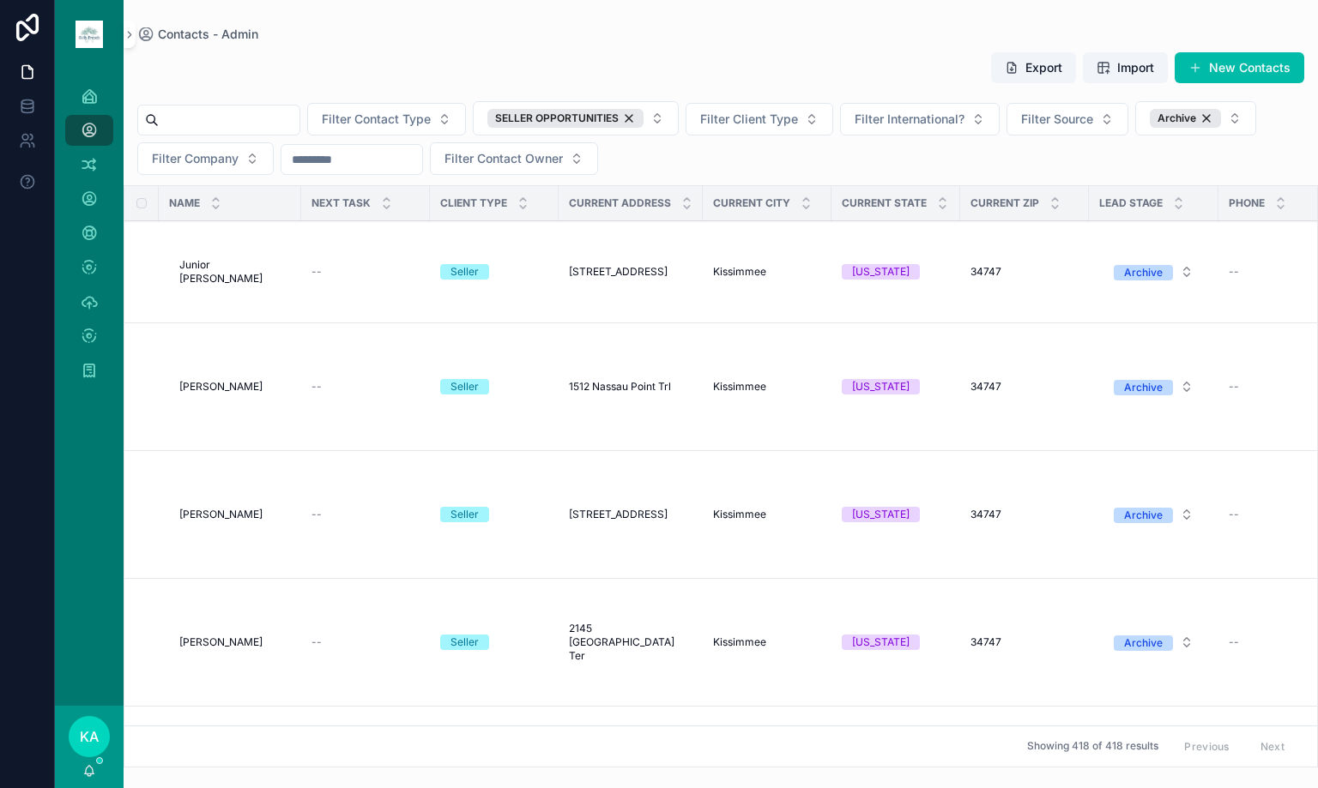
click at [227, 266] on span "Junior [PERSON_NAME]" at bounding box center [235, 271] width 112 height 27
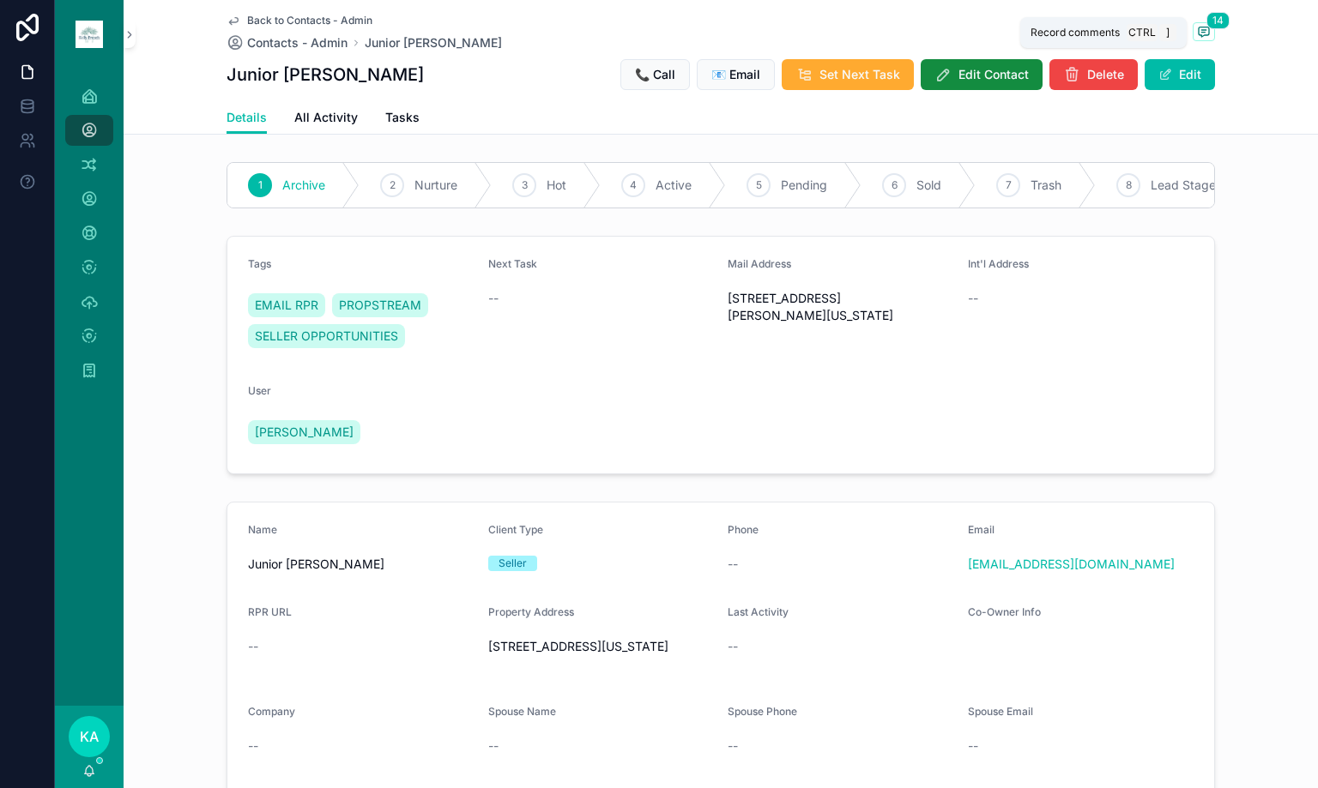
click at [1205, 34] on span "scrollable content" at bounding box center [1204, 31] width 22 height 19
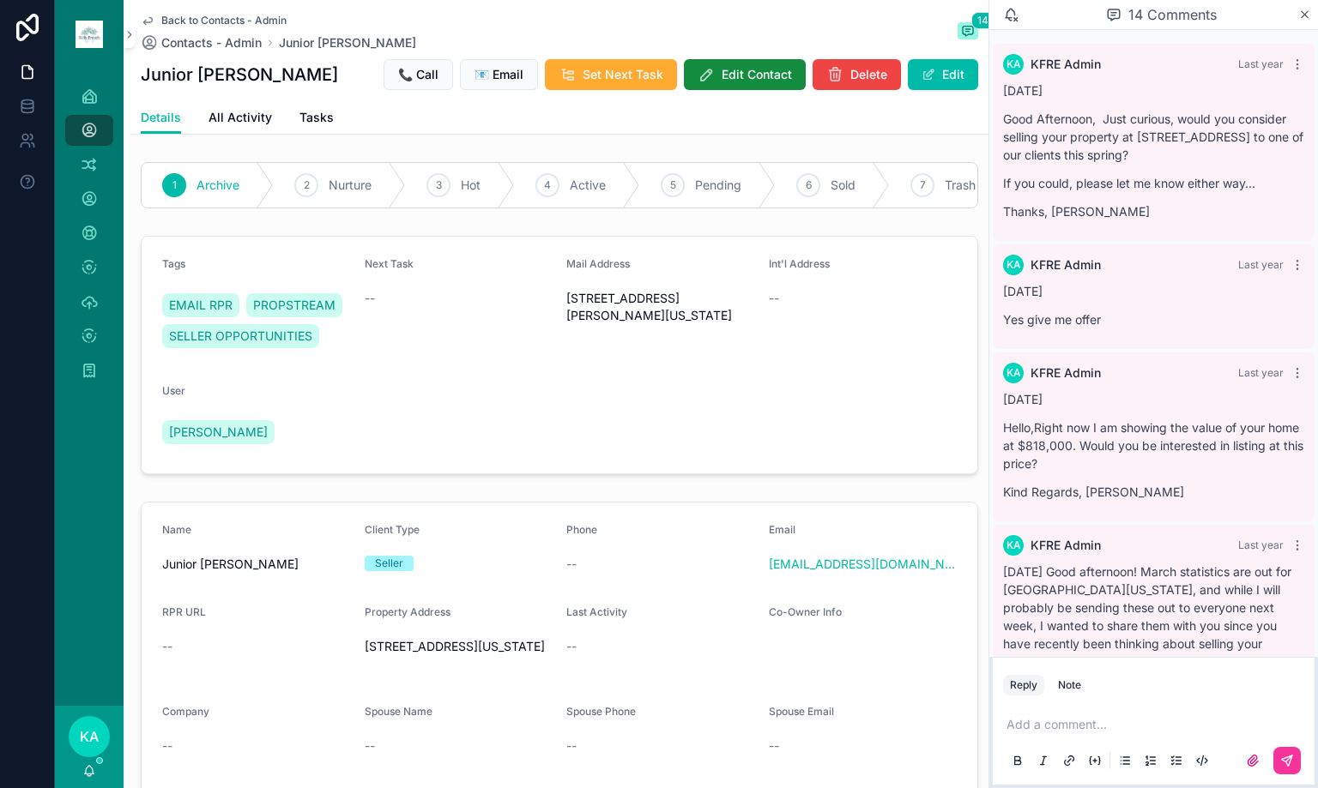
click at [0, 0] on icon "scrollable content" at bounding box center [0, 0] width 0 height 0
click at [178, 45] on span "Contacts - Admin" at bounding box center [211, 42] width 100 height 17
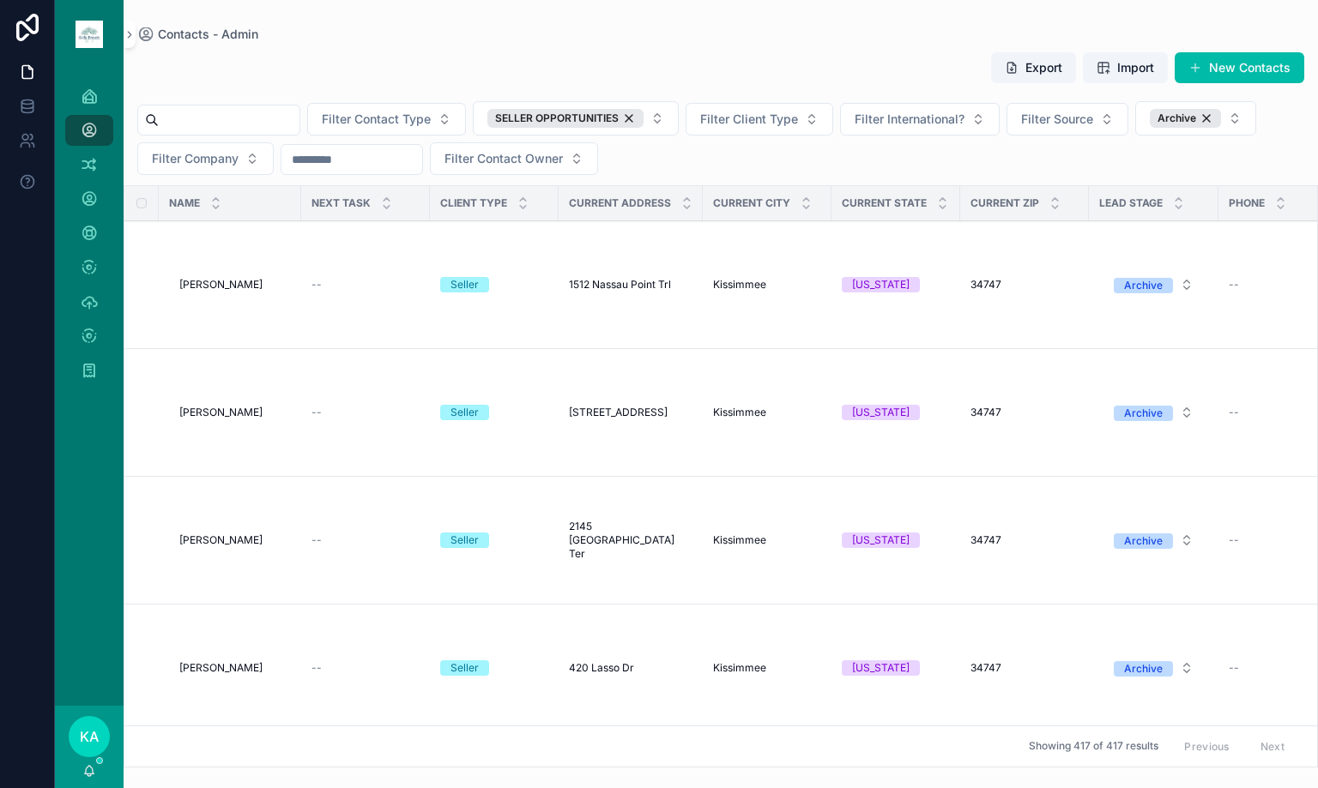
click at [193, 281] on span "[PERSON_NAME]" at bounding box center [220, 285] width 83 height 14
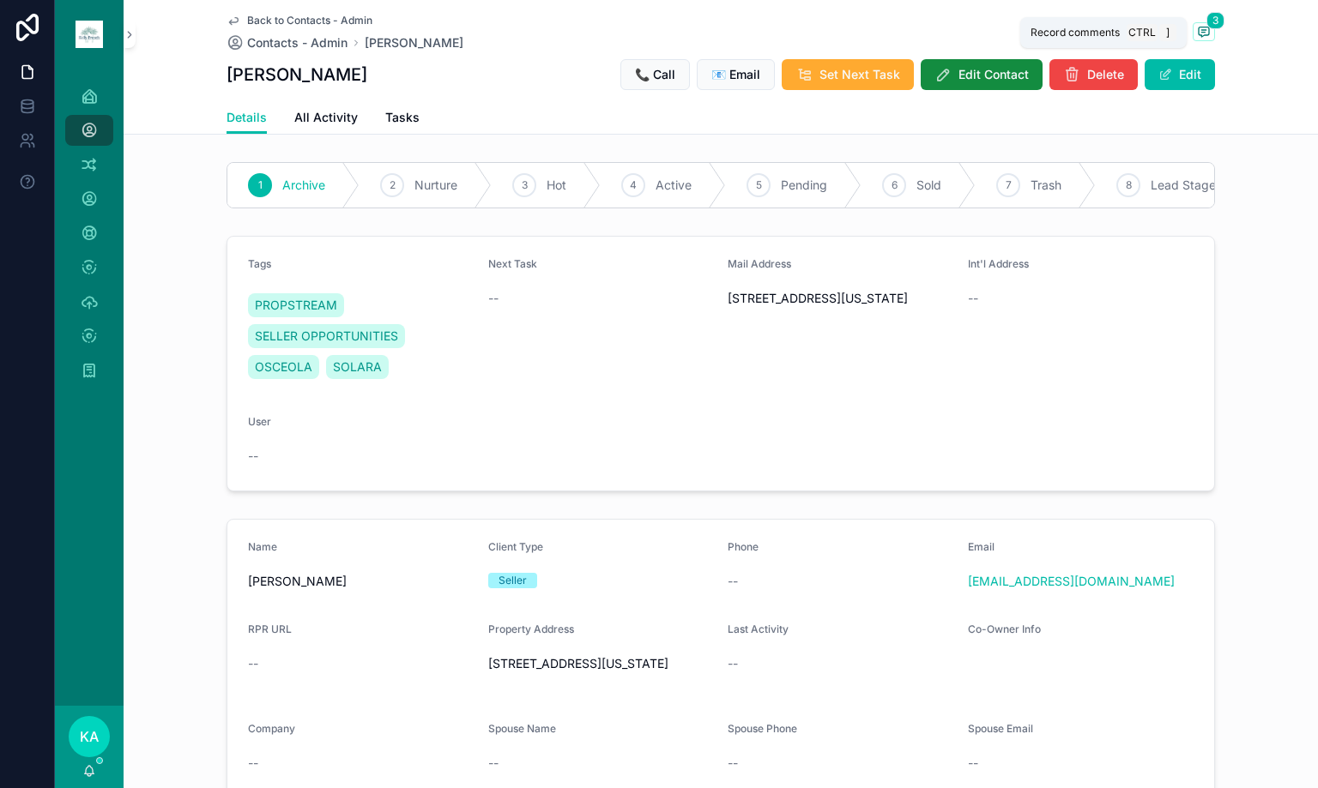
click at [1198, 33] on icon "scrollable content" at bounding box center [1204, 32] width 14 height 14
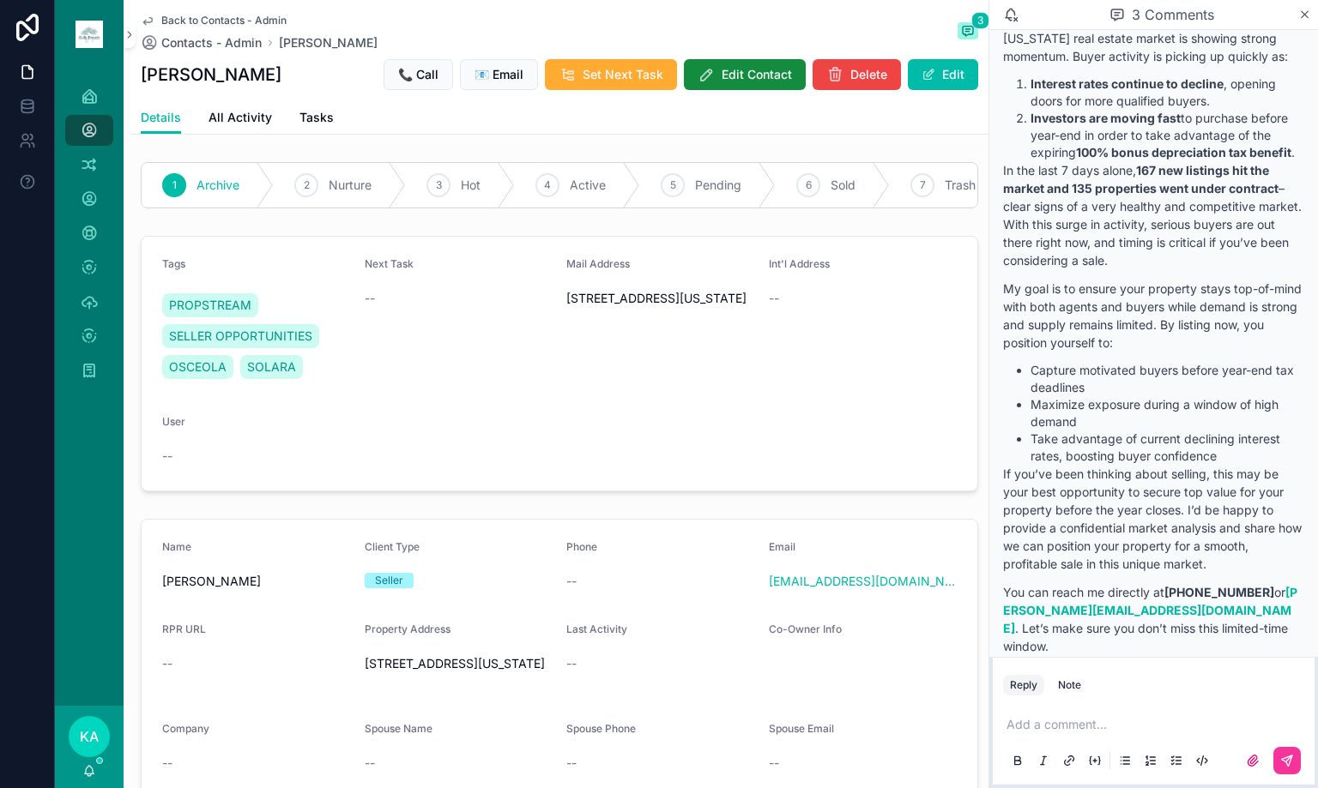
scroll to position [1930, 0]
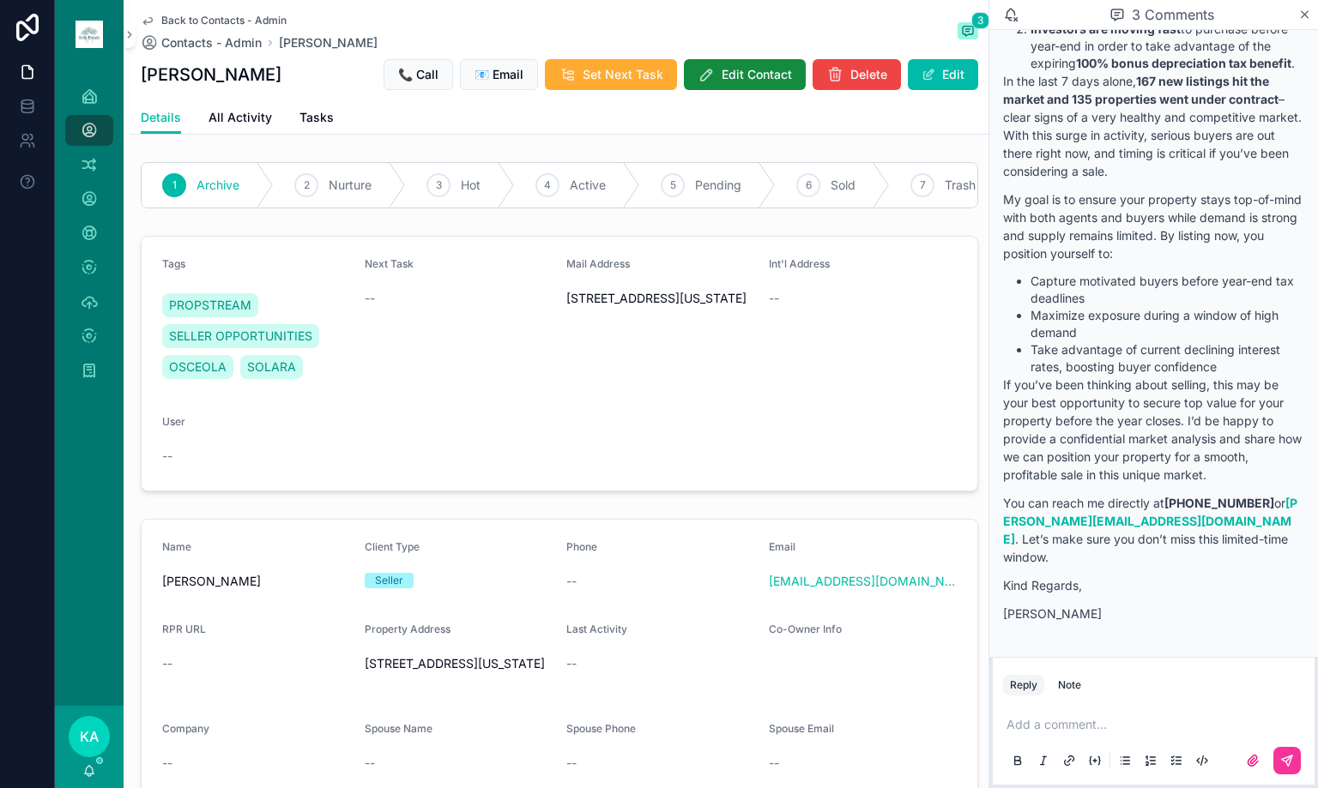
click at [936, 86] on button "Edit" at bounding box center [943, 74] width 70 height 31
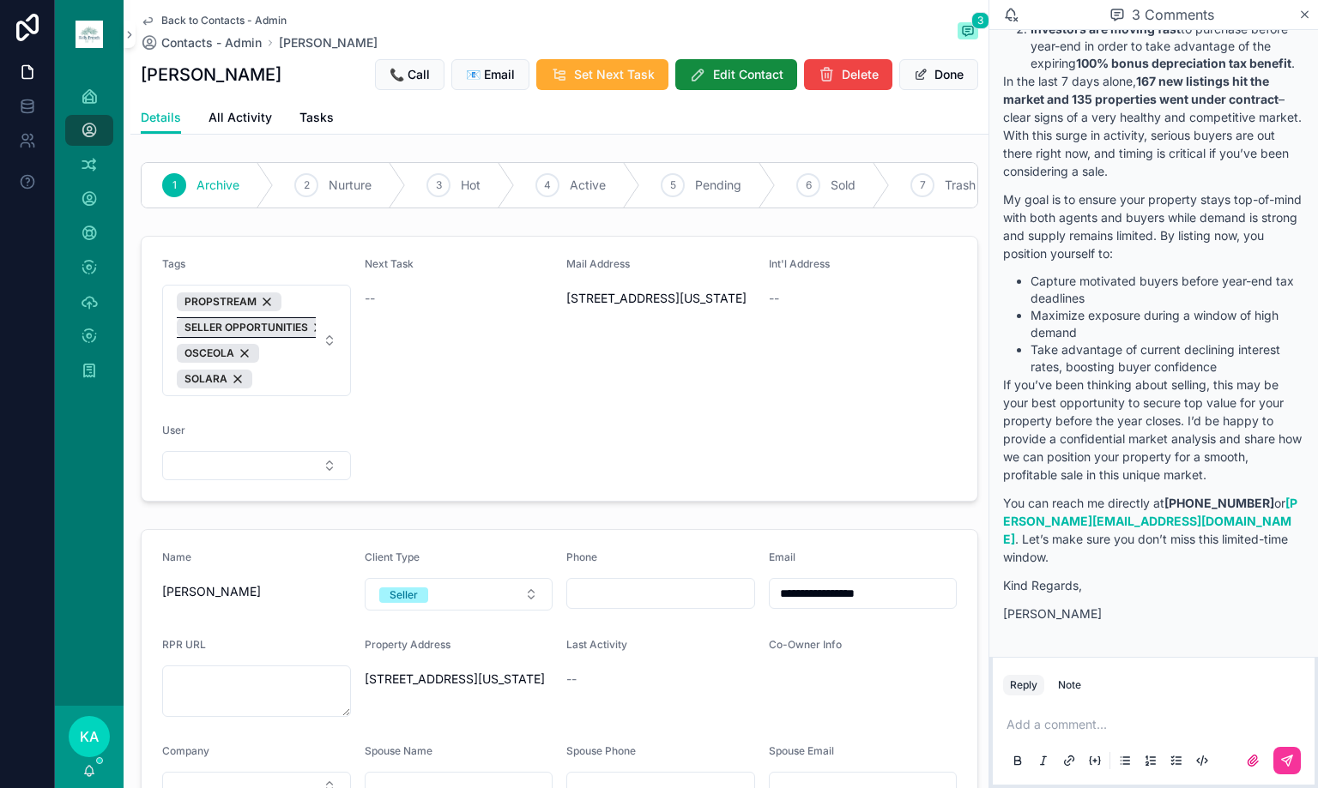
click at [302, 335] on span "SELLER OPPORTUNITIES" at bounding box center [246, 328] width 124 height 14
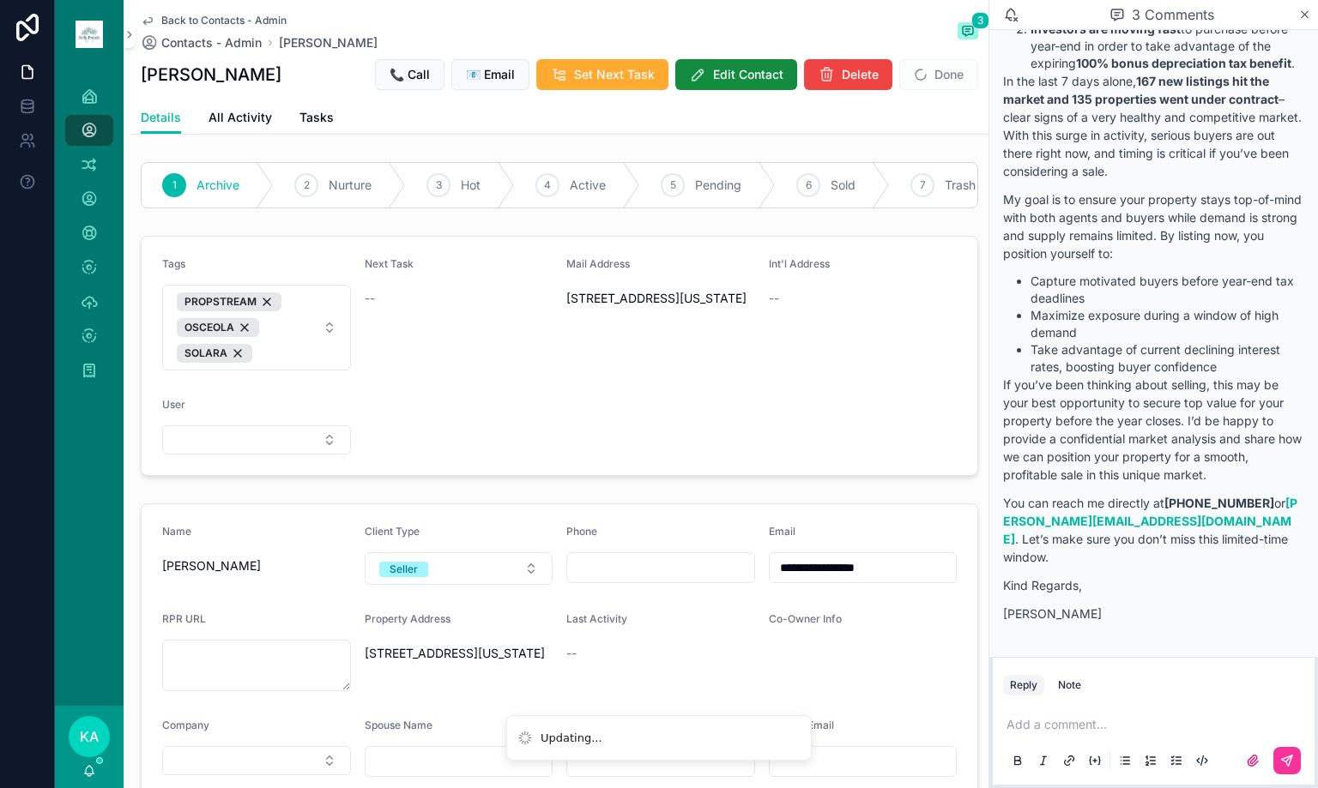
click at [926, 78] on span "Done" at bounding box center [938, 74] width 79 height 31
click at [933, 80] on button "Done" at bounding box center [938, 74] width 79 height 31
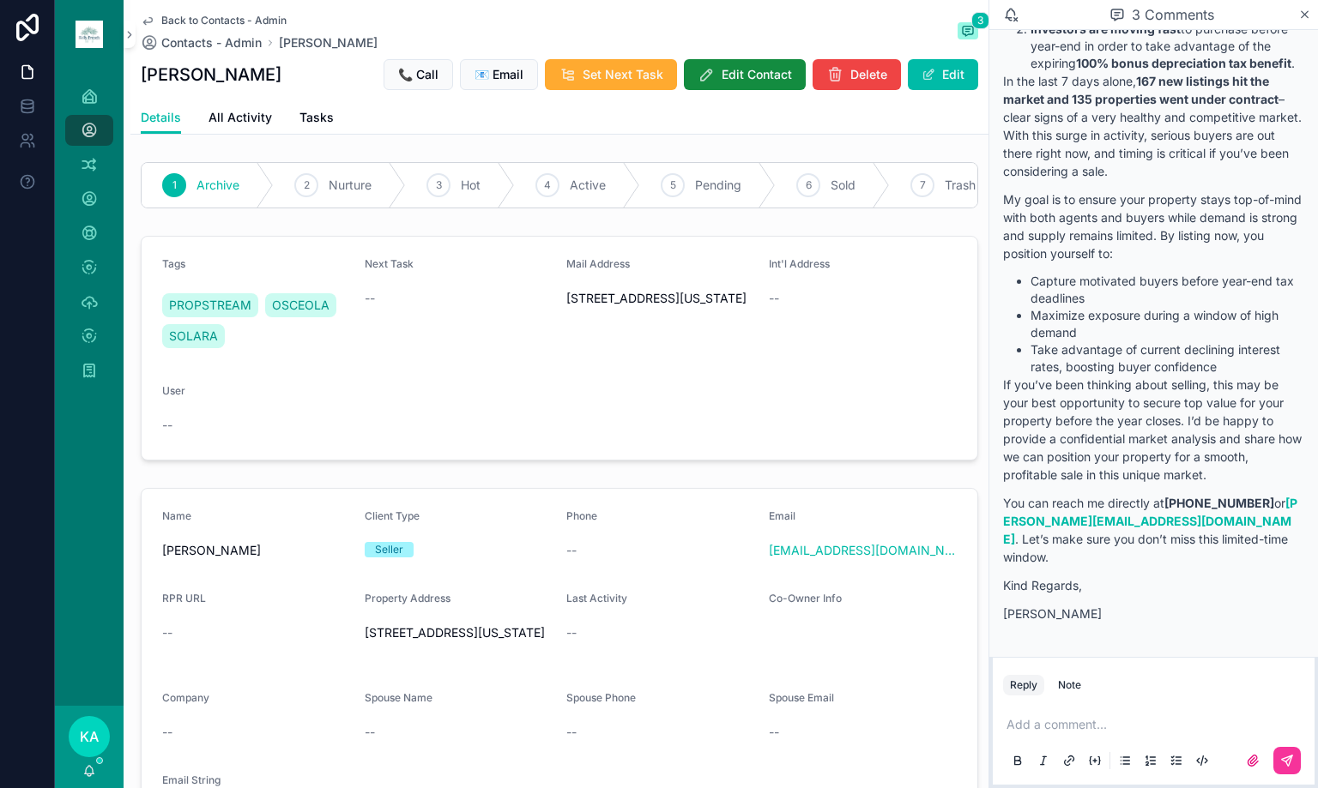
click at [191, 40] on span "Contacts - Admin" at bounding box center [211, 42] width 100 height 17
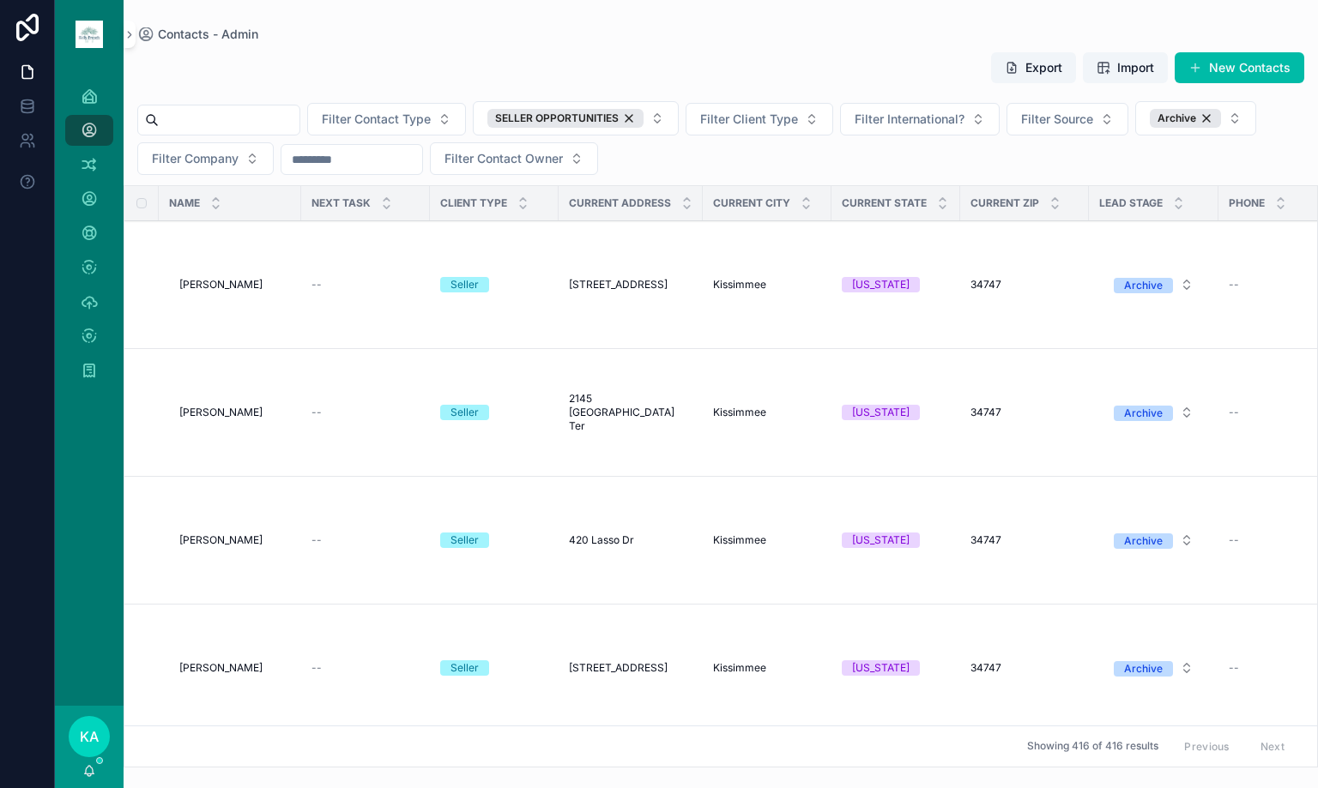
click at [202, 288] on span "[PERSON_NAME]" at bounding box center [220, 285] width 83 height 14
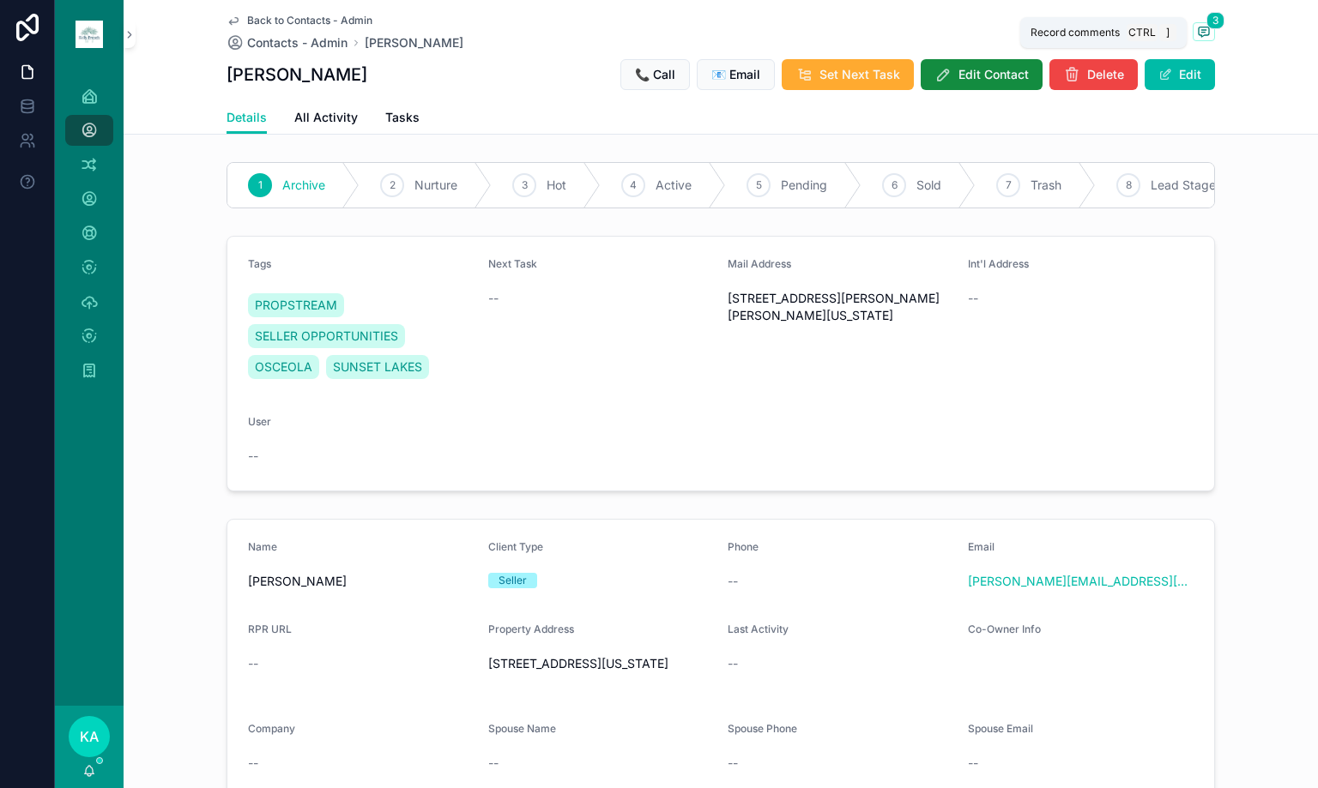
click at [1202, 32] on icon "scrollable content" at bounding box center [1204, 31] width 10 height 9
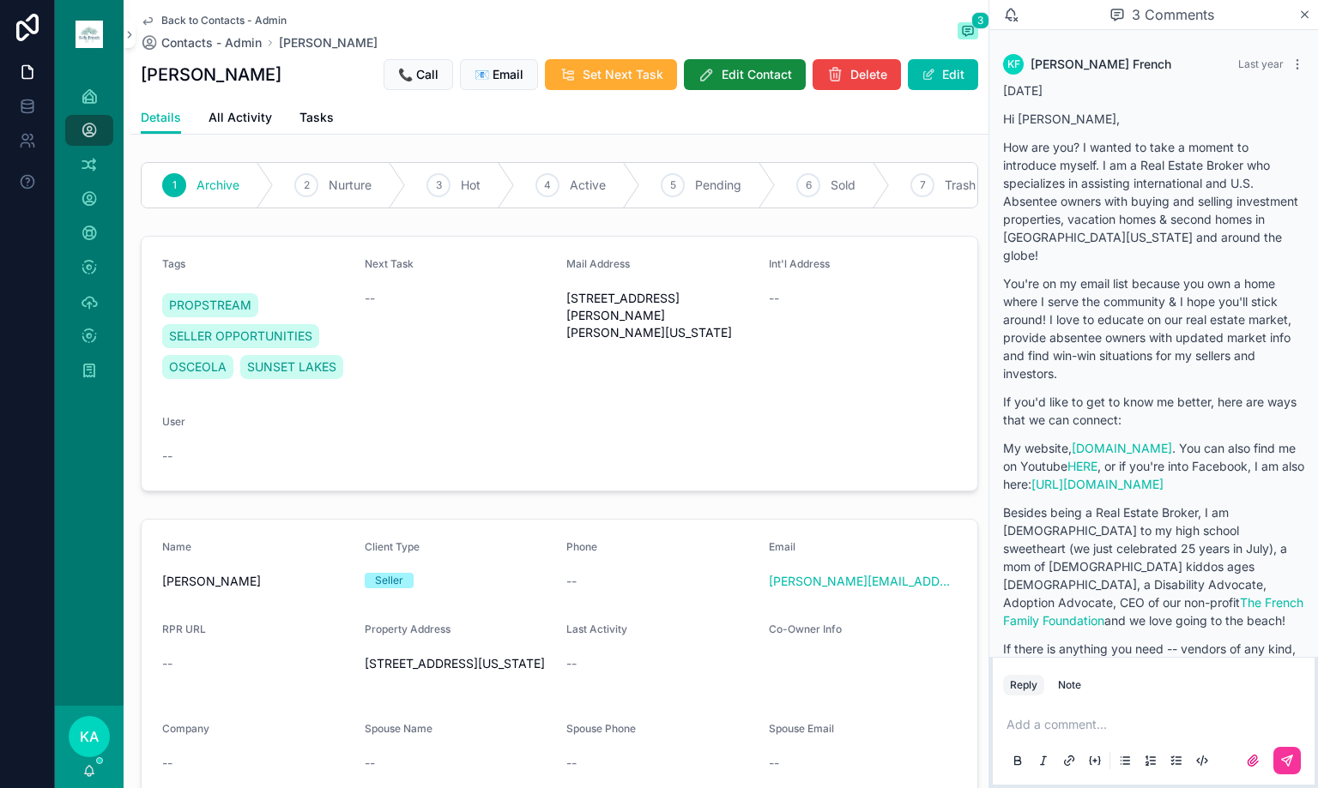
click at [306, 345] on span "SELLER OPPORTUNITIES" at bounding box center [240, 336] width 143 height 17
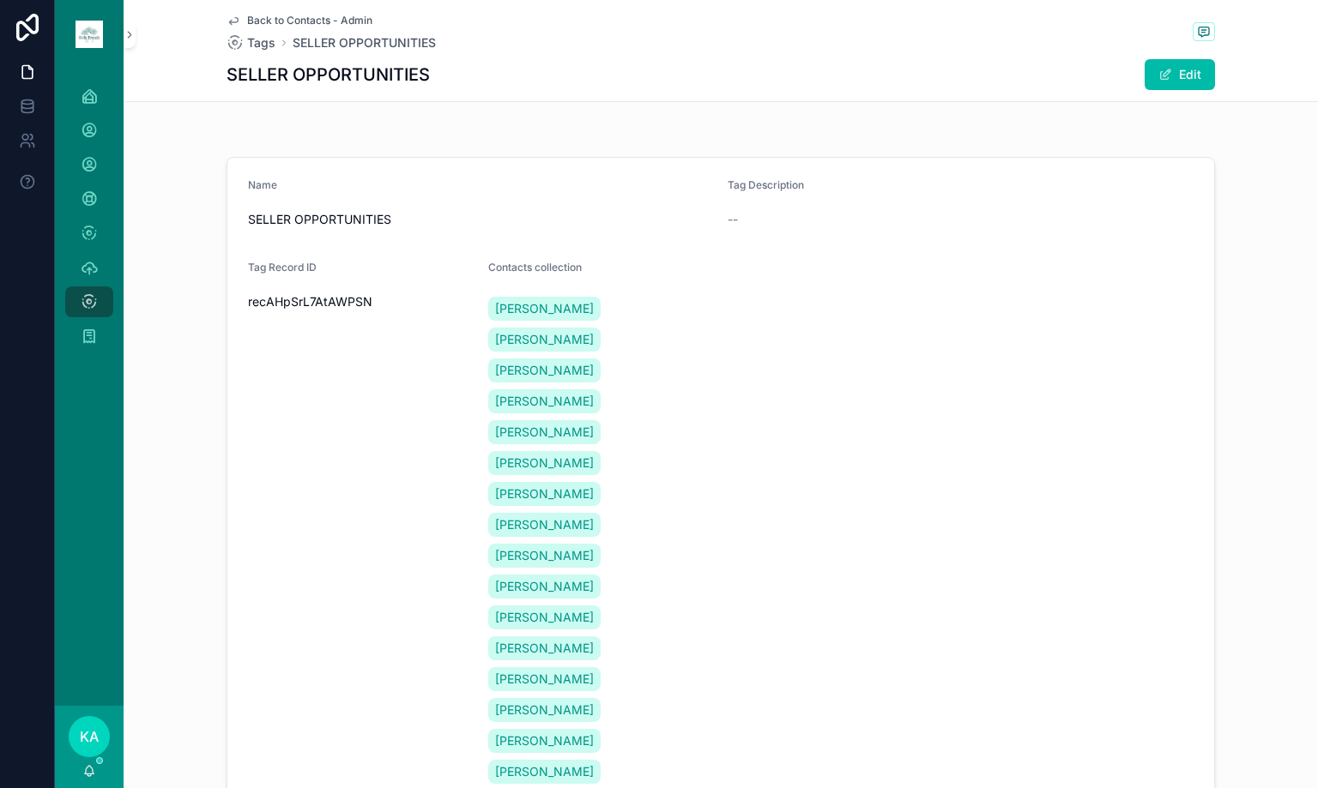
click at [294, 25] on span "Back to Contacts - Admin" at bounding box center [309, 21] width 125 height 14
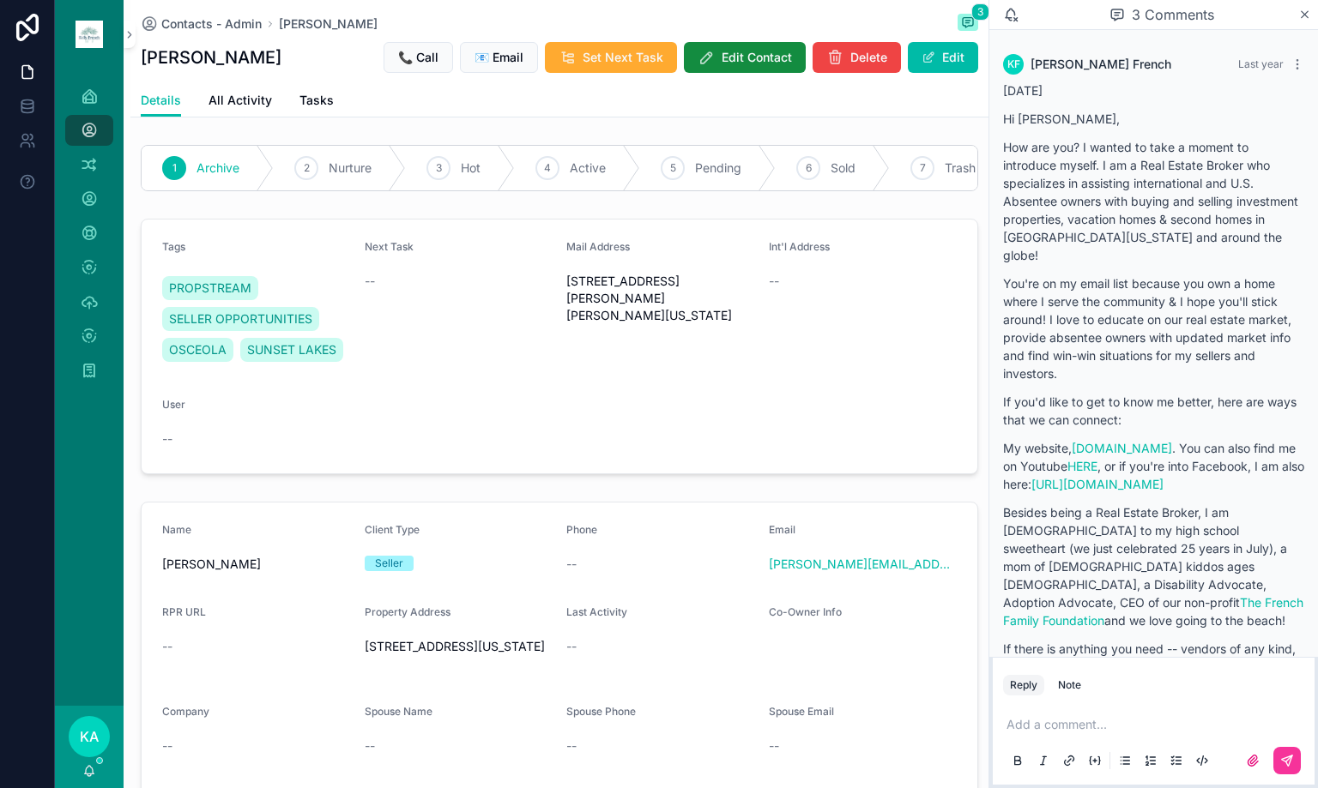
scroll to position [1986, 0]
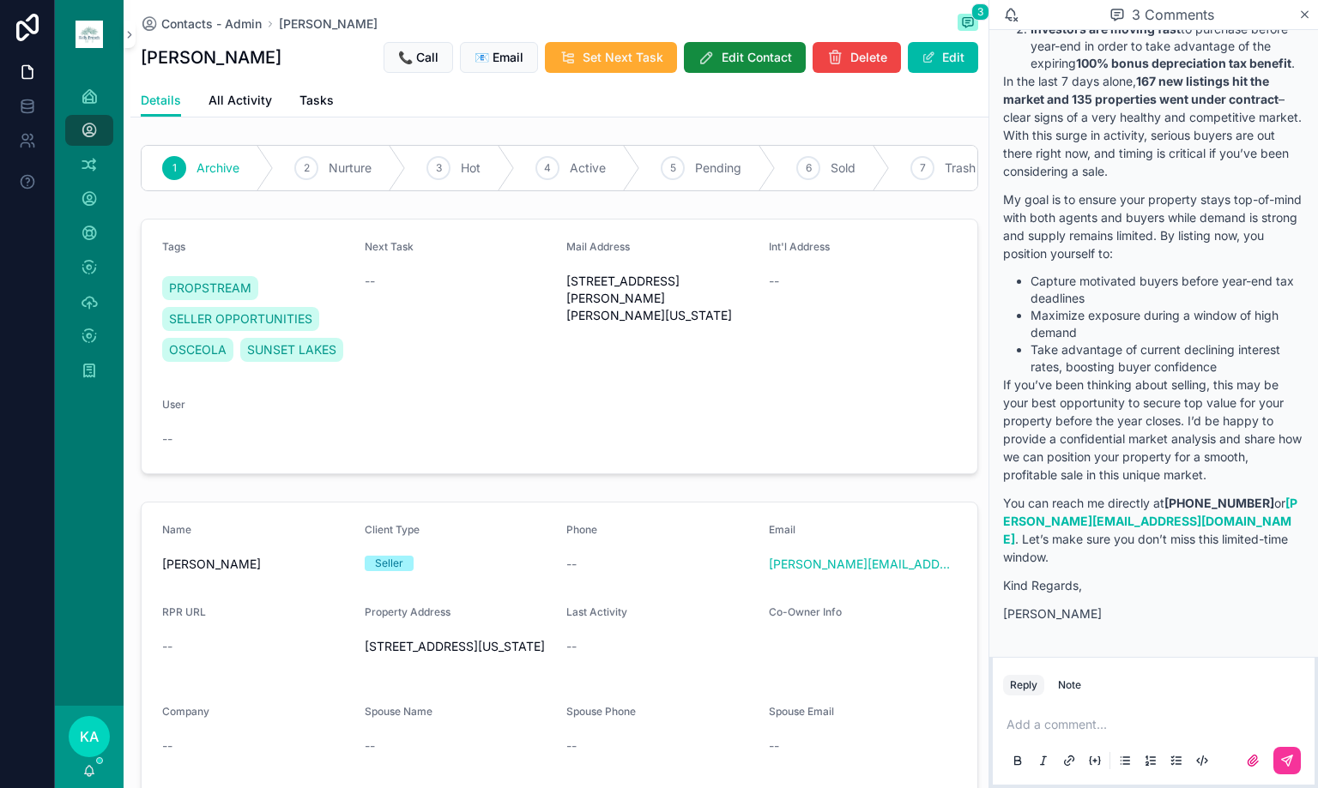
click at [941, 54] on button "Edit" at bounding box center [943, 57] width 70 height 31
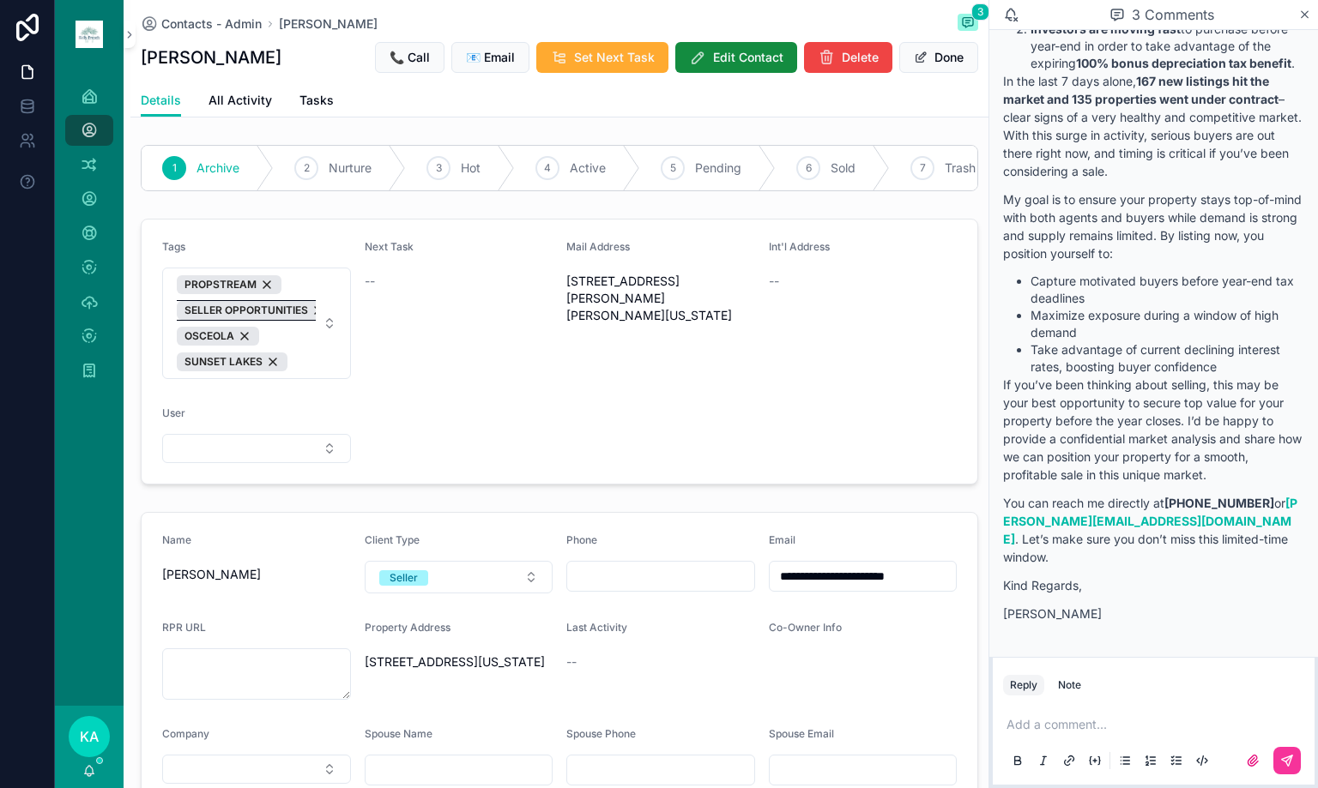
click at [280, 314] on div "SELLER OPPORTUNITIES" at bounding box center [255, 310] width 156 height 19
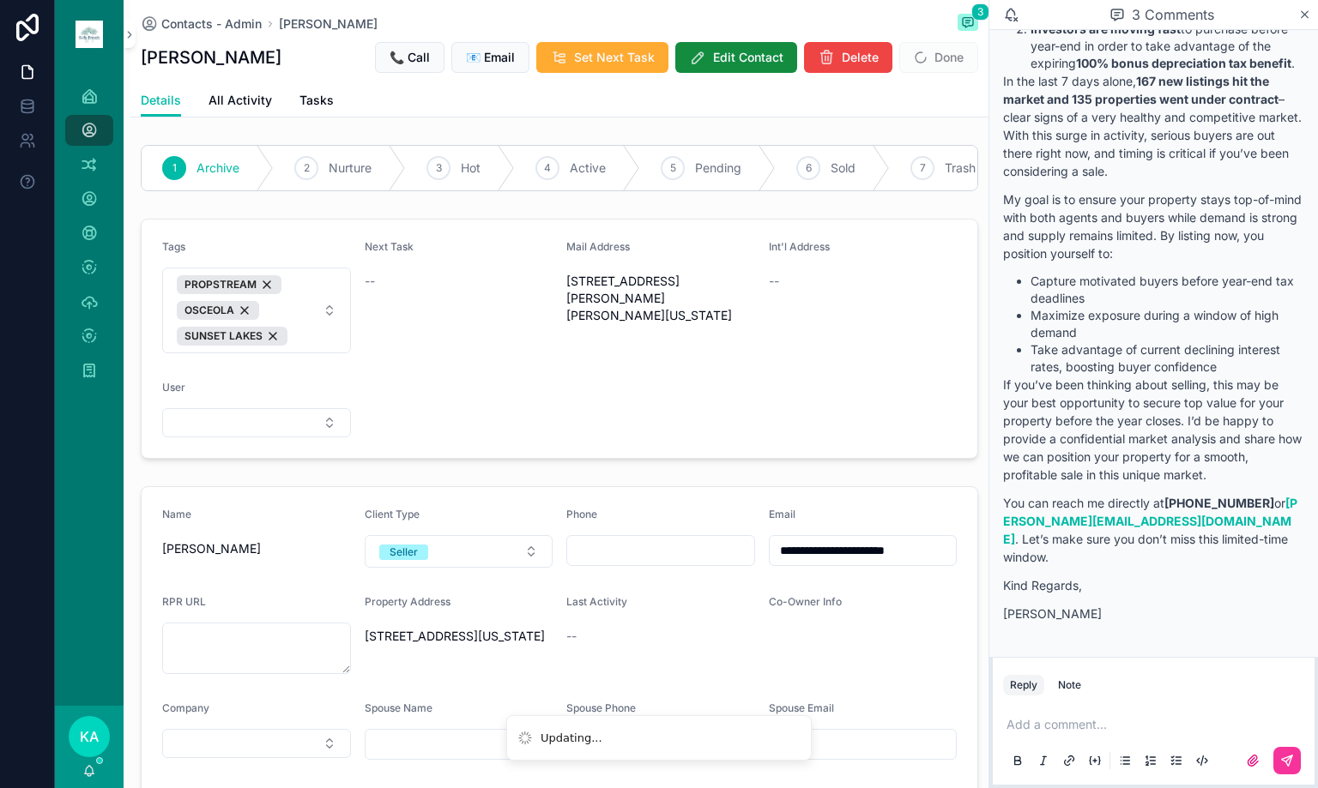
click at [945, 45] on span "Done" at bounding box center [938, 57] width 79 height 31
click at [933, 63] on span "Done" at bounding box center [938, 57] width 79 height 31
click at [929, 58] on button "Done" at bounding box center [938, 57] width 79 height 31
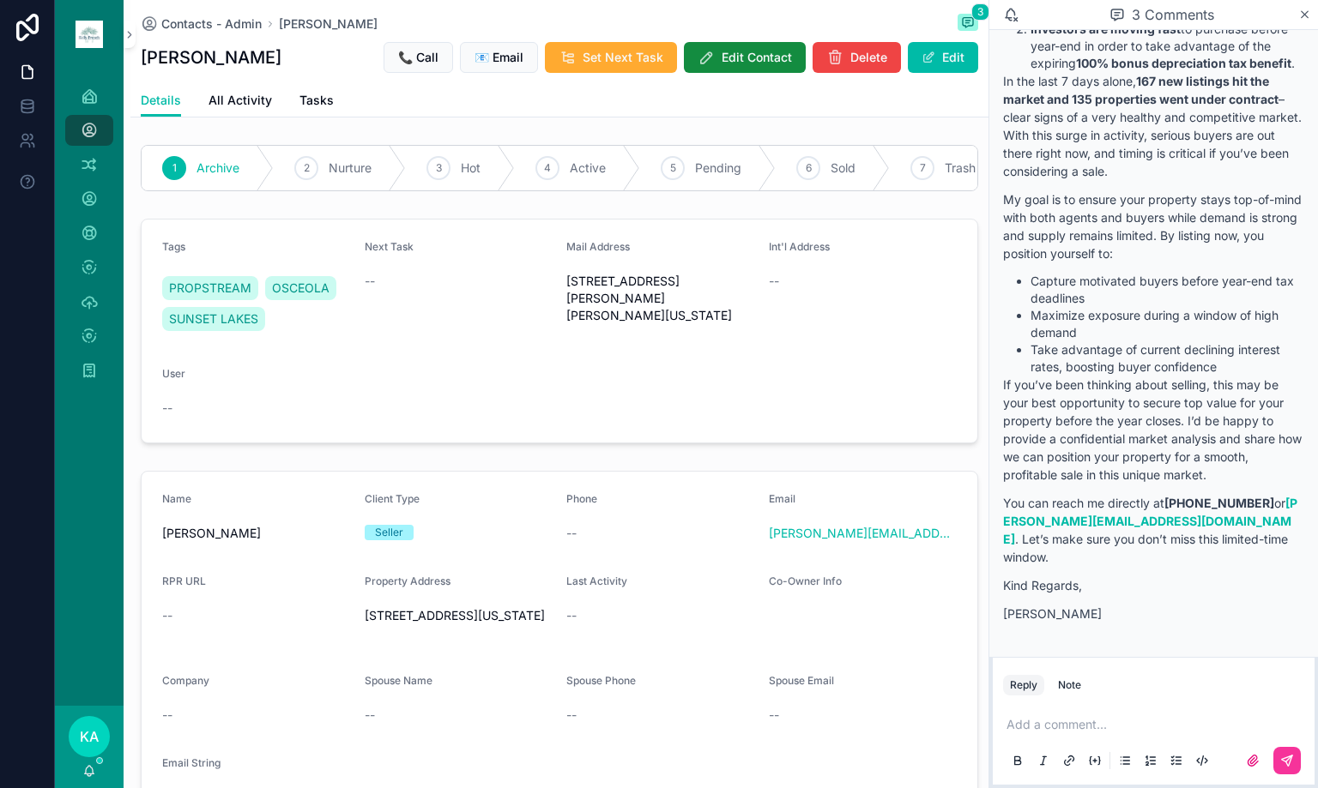
click at [184, 21] on span "Contacts - Admin" at bounding box center [211, 23] width 100 height 17
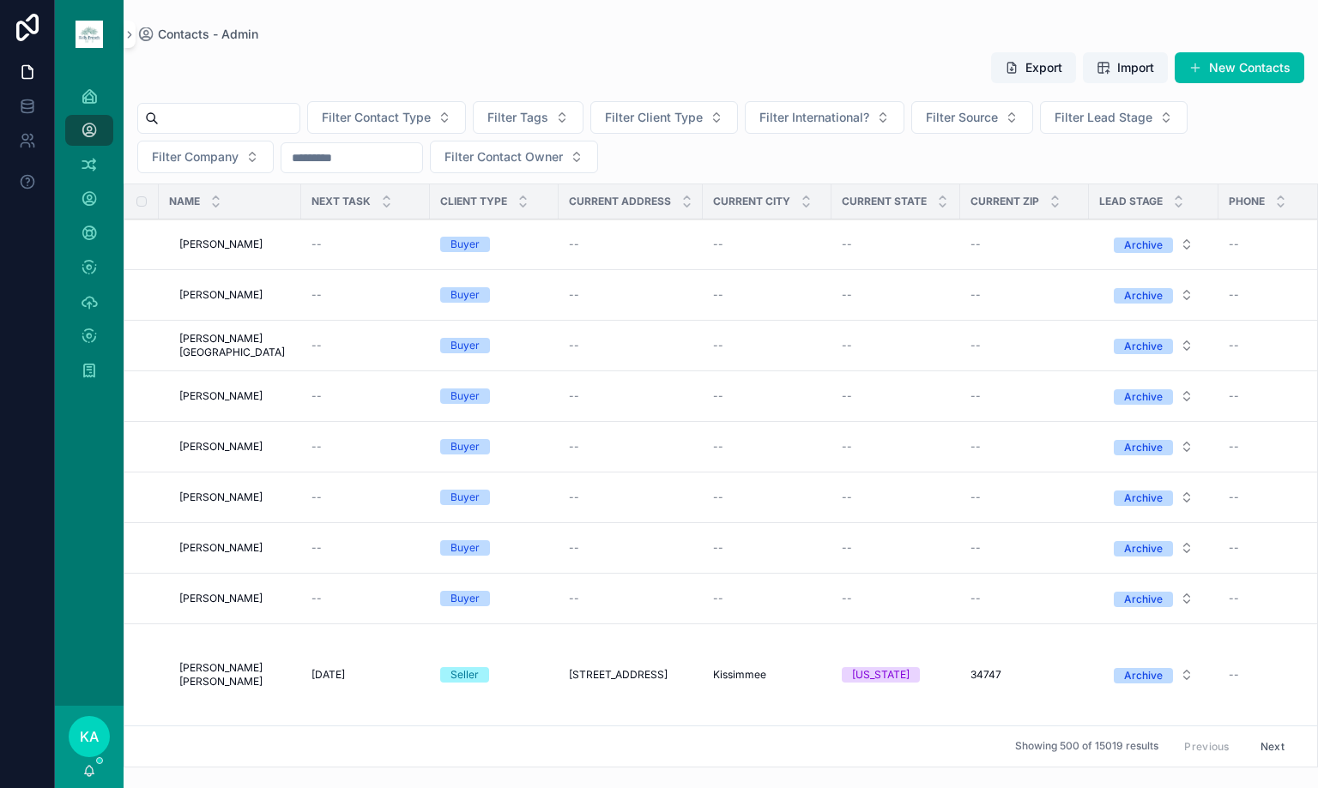
click at [548, 115] on span "Filter Tags" at bounding box center [517, 117] width 61 height 17
type input "******"
click at [559, 216] on span "SELLER OPPORTUNITIES" at bounding box center [530, 214] width 143 height 17
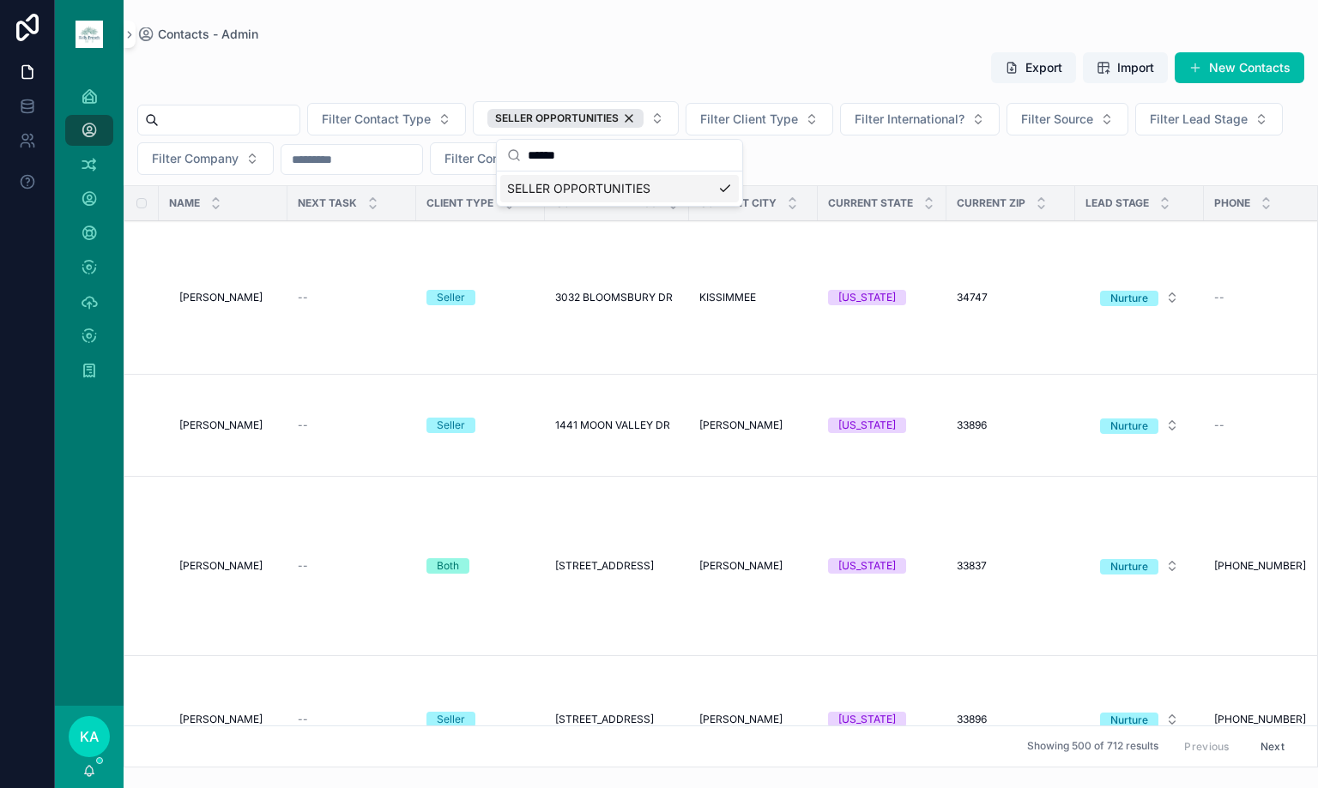
click at [1135, 136] on button "Filter Lead Stage" at bounding box center [1209, 119] width 148 height 33
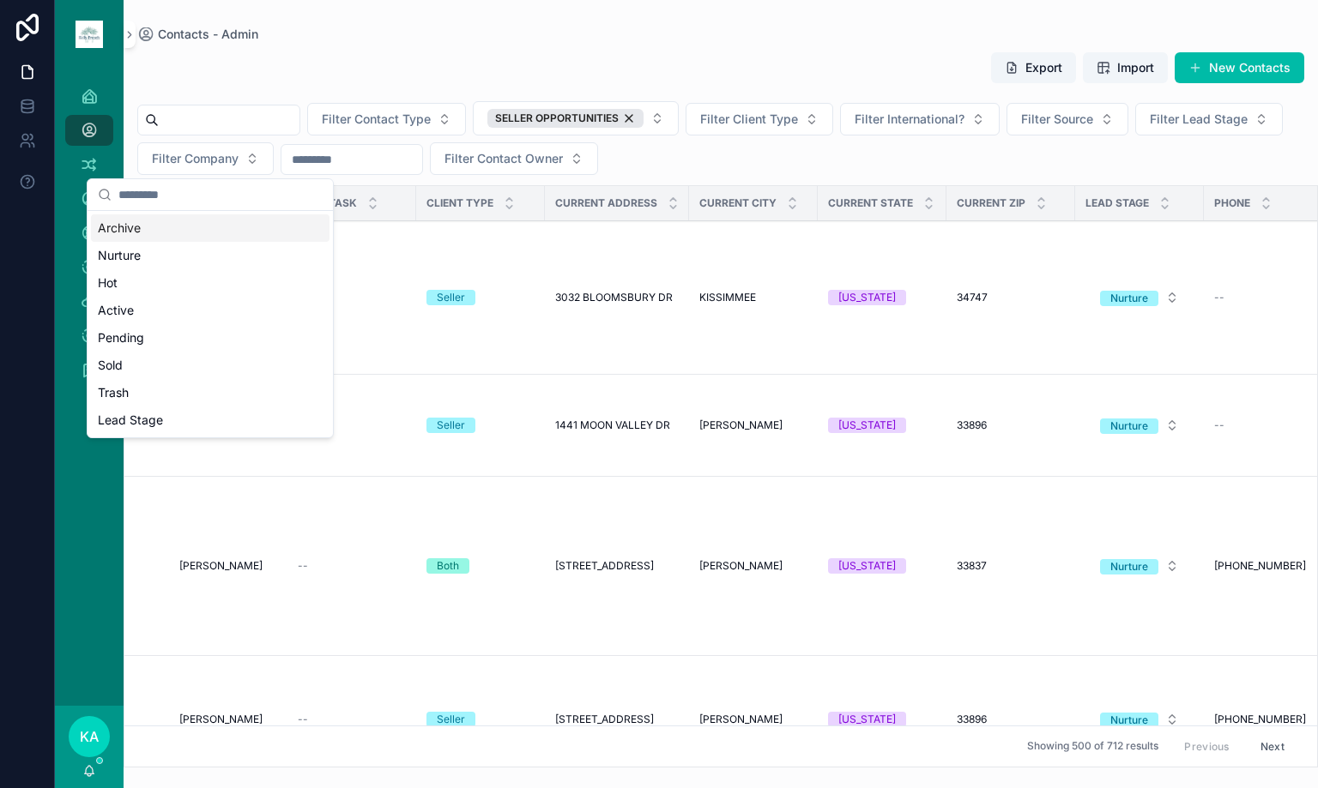
click at [154, 232] on div "Archive" at bounding box center [210, 227] width 239 height 27
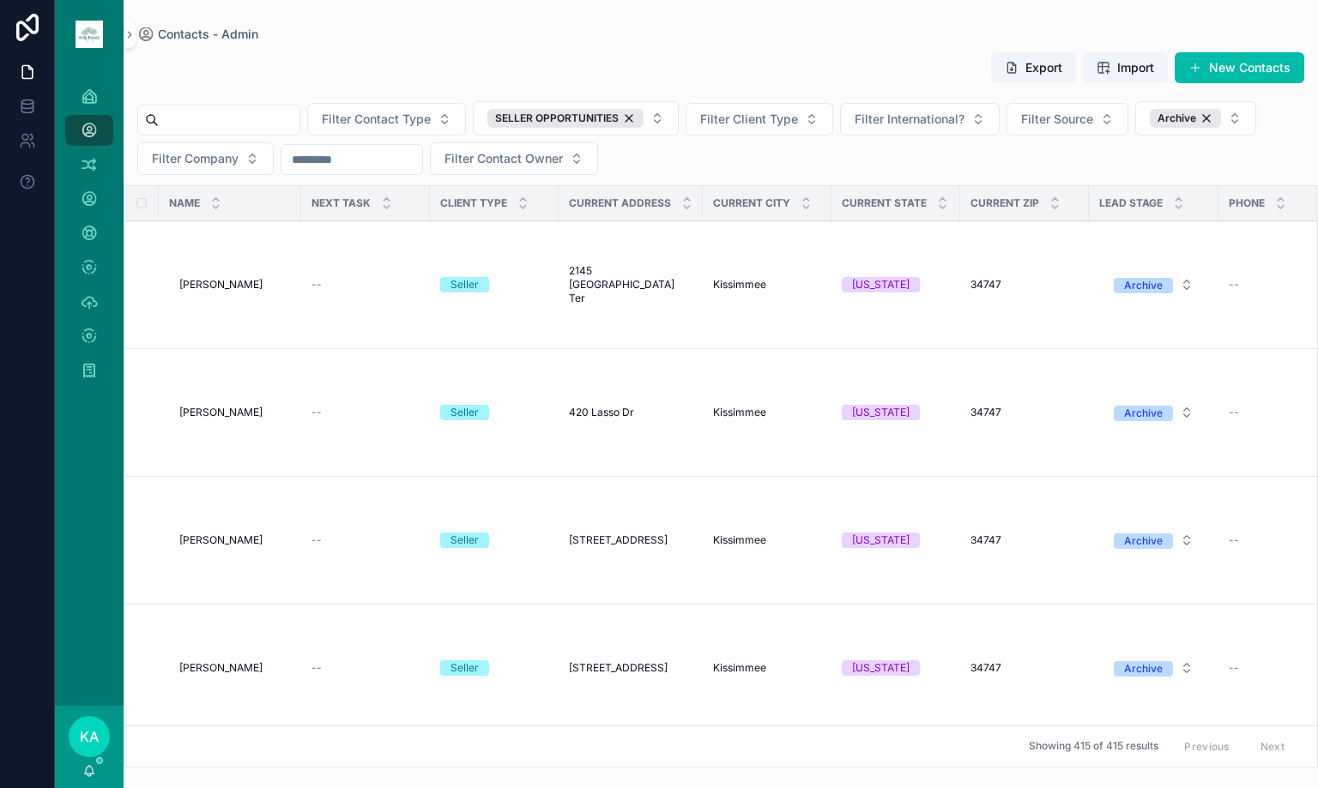
click at [196, 287] on span "[PERSON_NAME]" at bounding box center [220, 285] width 83 height 14
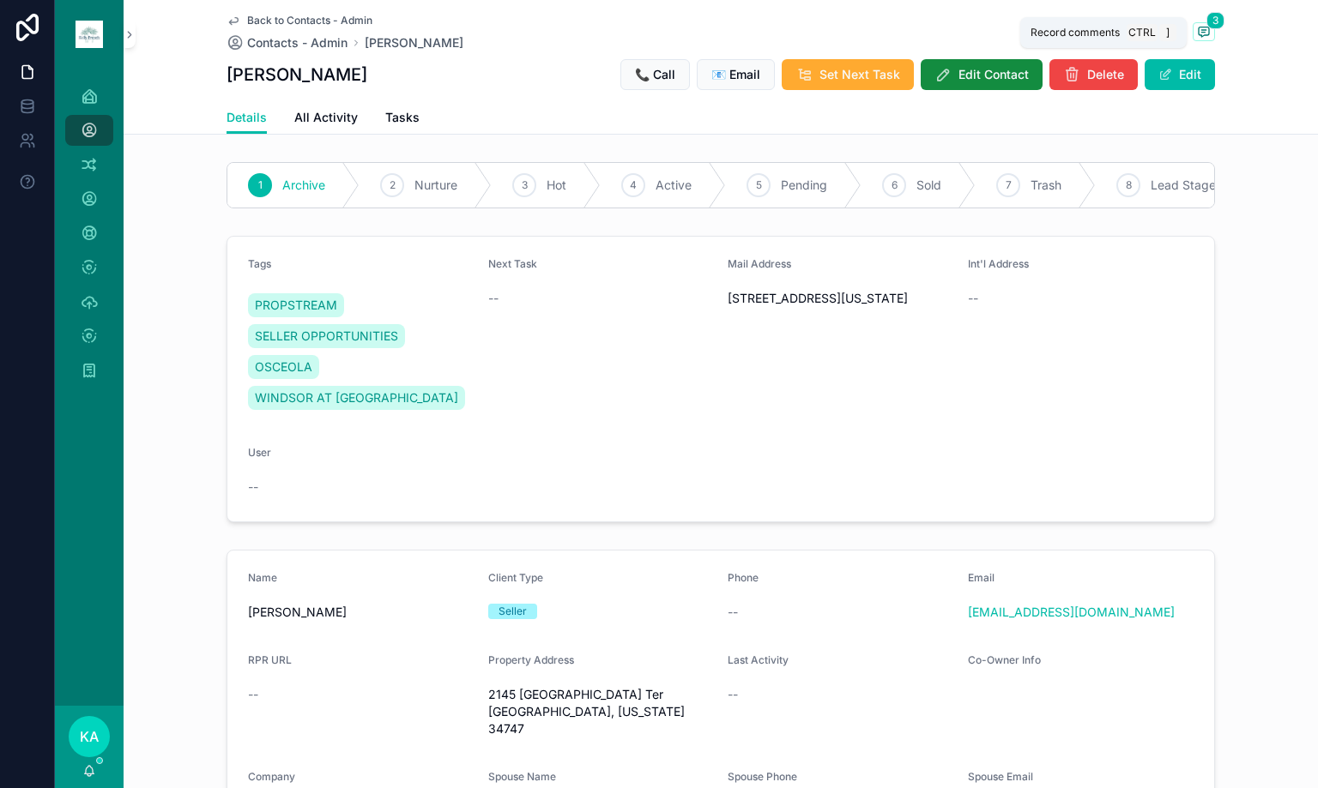
click at [1203, 29] on icon "scrollable content" at bounding box center [1204, 31] width 10 height 9
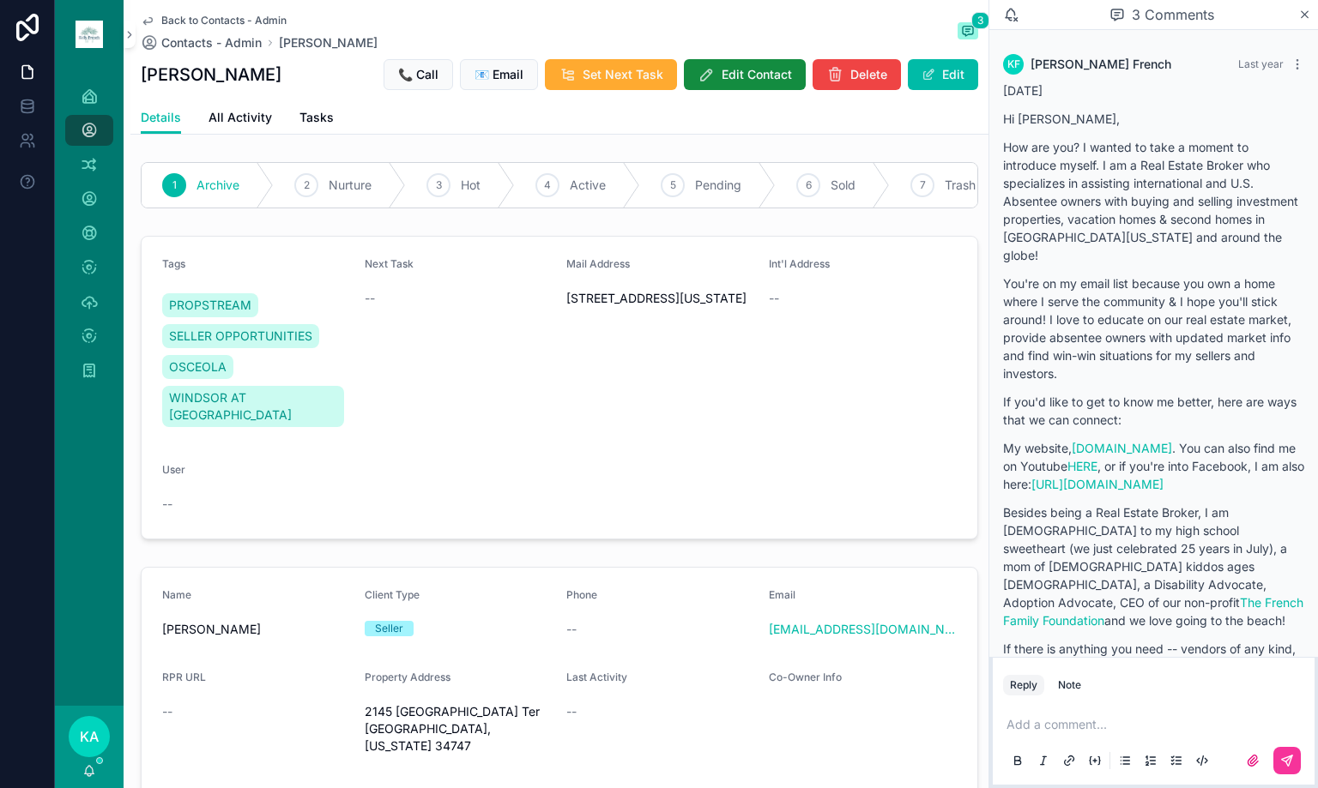
click at [1307, 14] on icon "scrollable content" at bounding box center [1304, 15] width 13 height 14
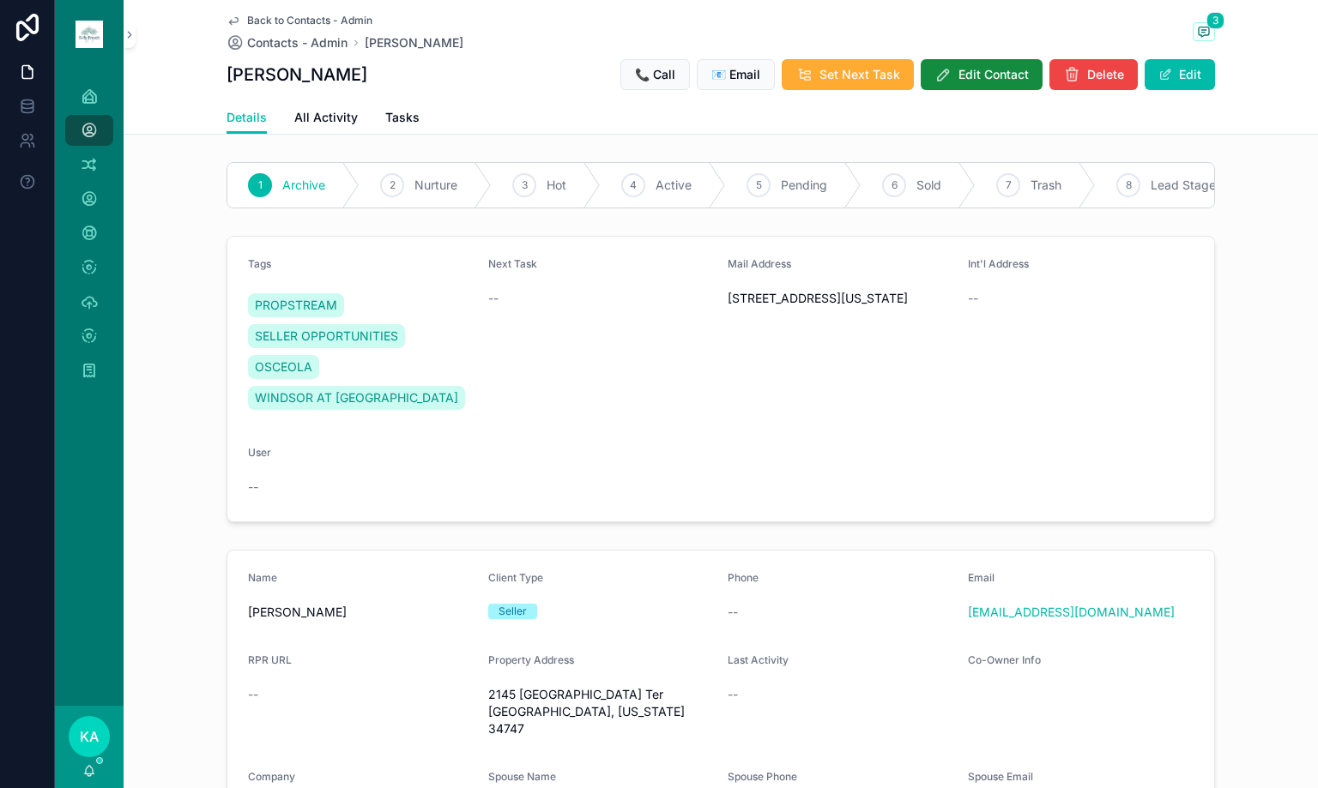
click at [1183, 78] on button "Edit" at bounding box center [1180, 74] width 70 height 31
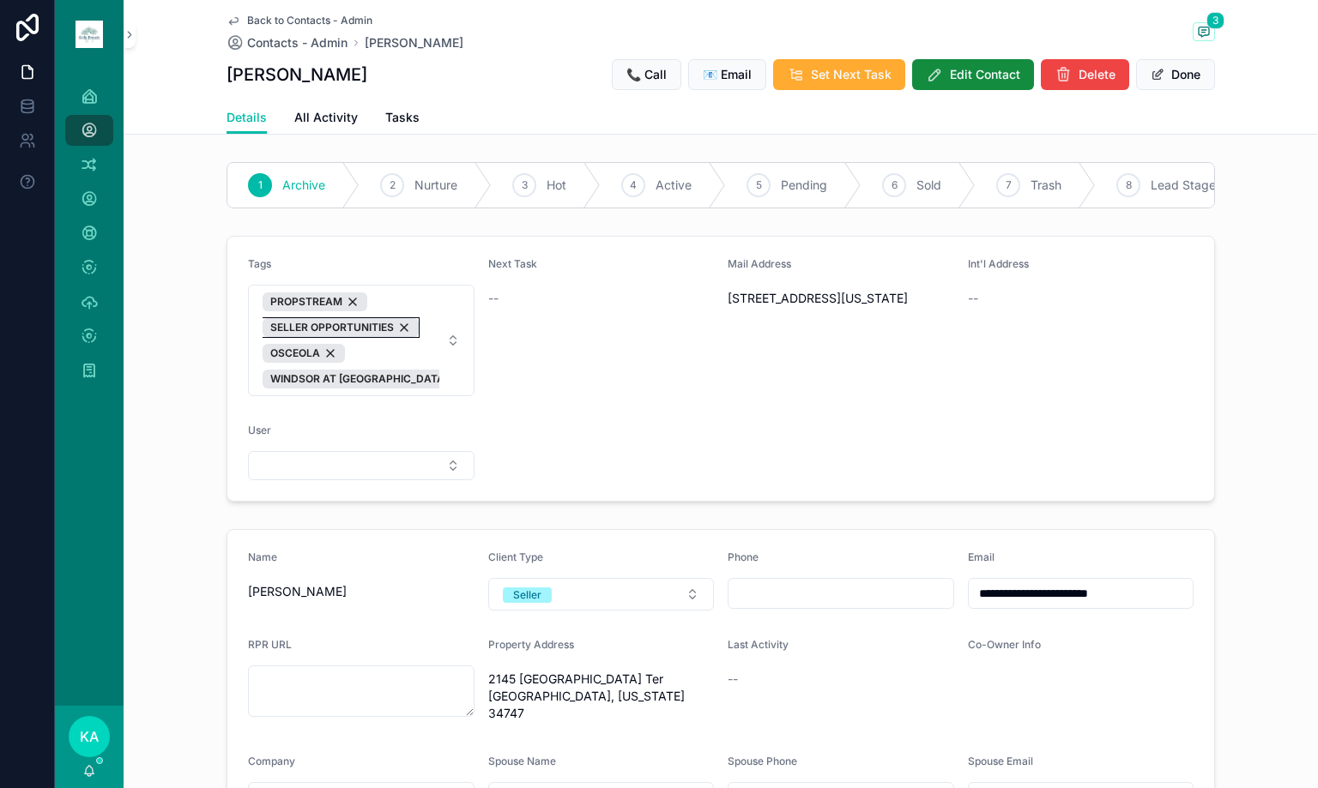
click at [396, 337] on div "SELLER OPPORTUNITIES" at bounding box center [341, 327] width 156 height 19
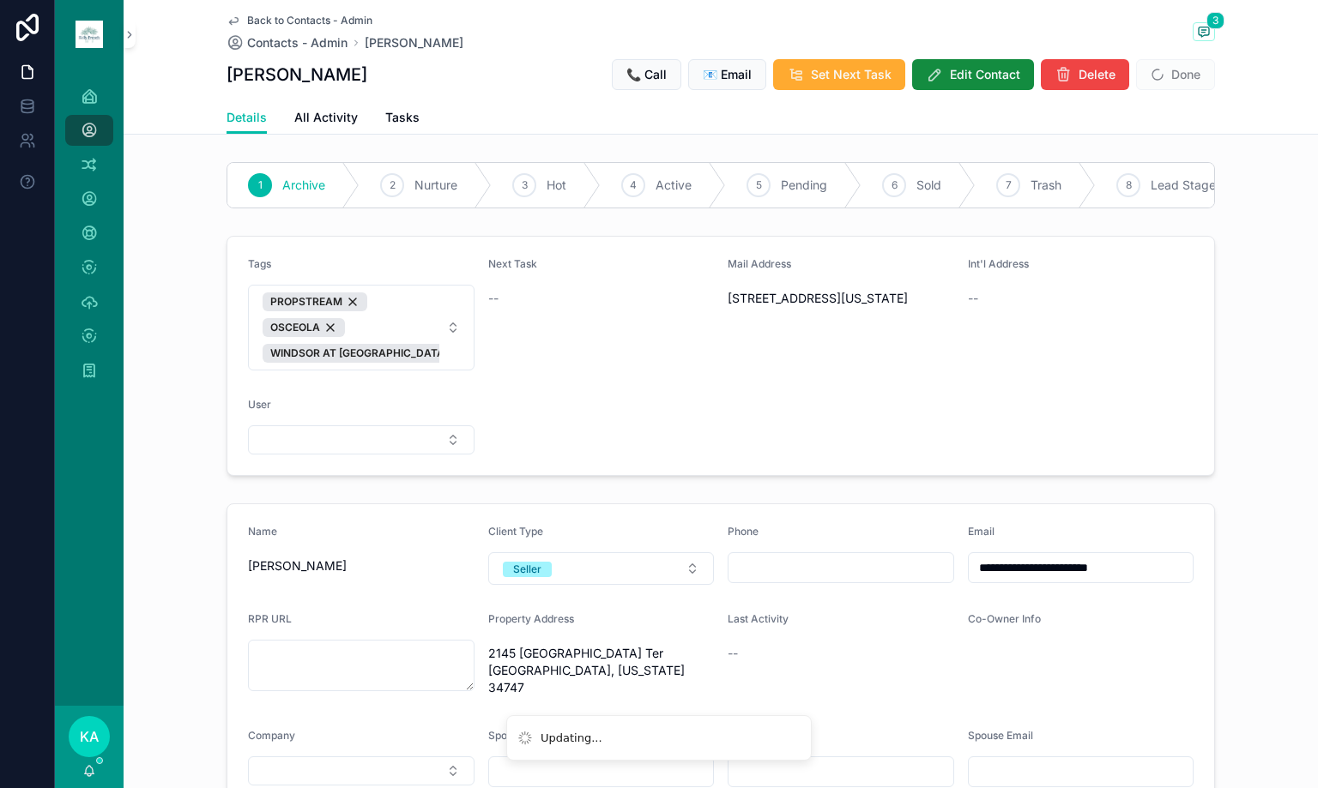
click at [1189, 75] on span "Done" at bounding box center [1175, 74] width 79 height 31
click at [1178, 76] on button "Done" at bounding box center [1175, 74] width 79 height 31
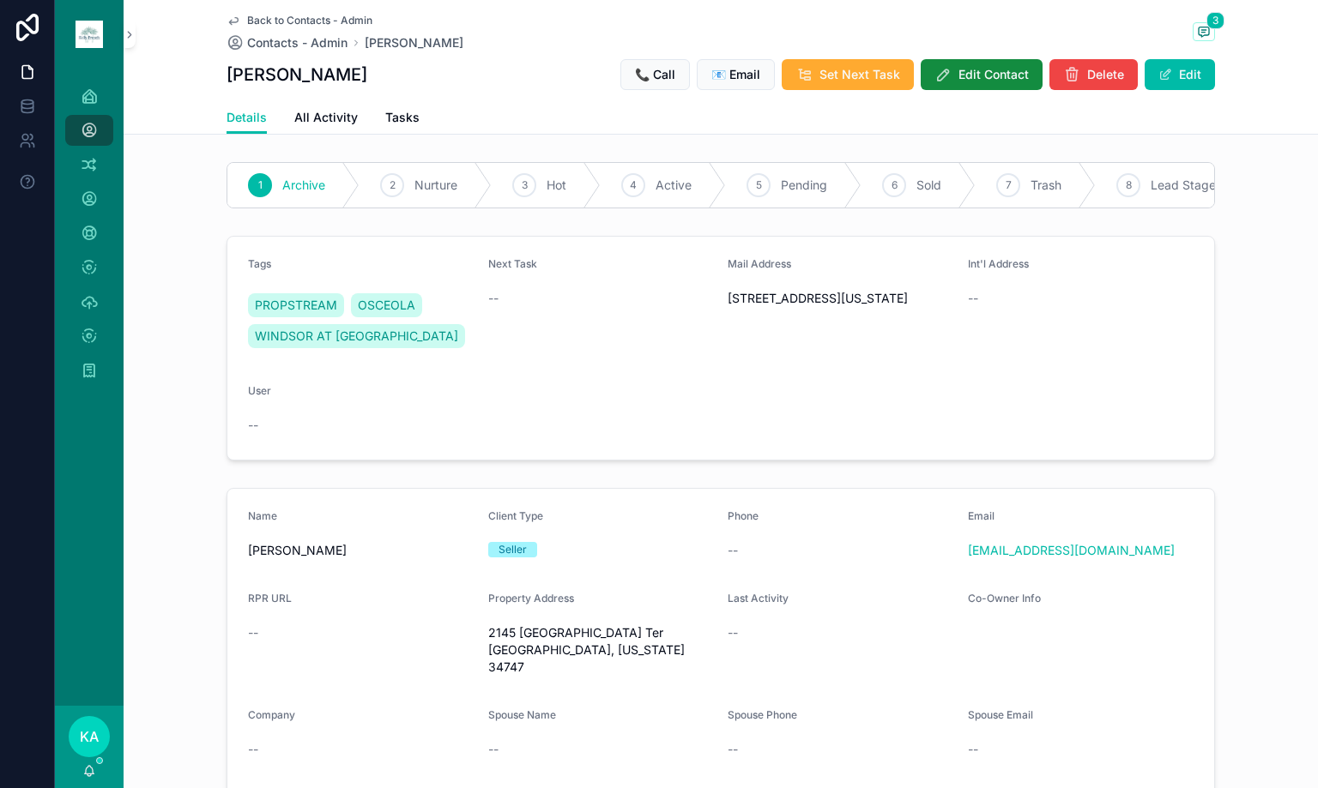
click at [257, 35] on span "Contacts - Admin" at bounding box center [297, 42] width 100 height 17
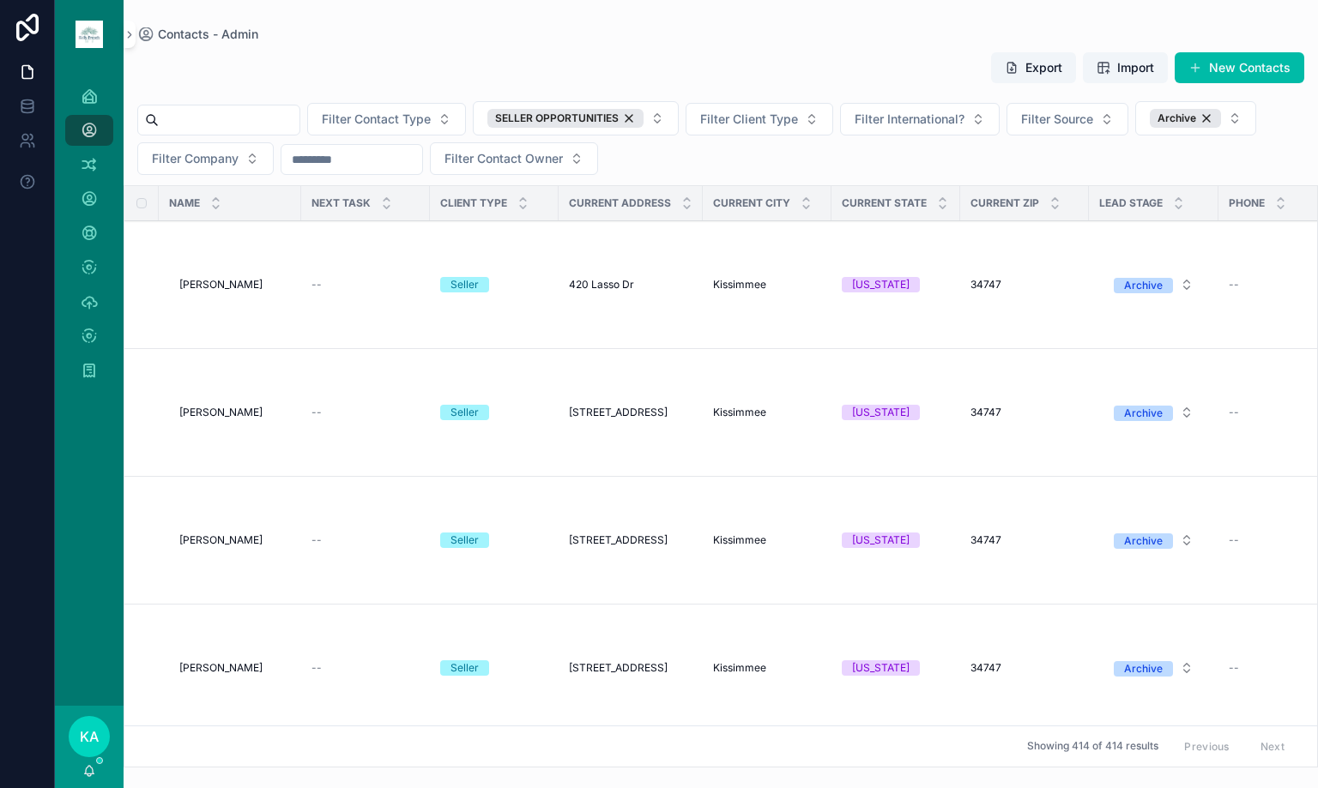
click at [215, 281] on span "[PERSON_NAME]" at bounding box center [220, 285] width 83 height 14
